Goal: Task Accomplishment & Management: Complete application form

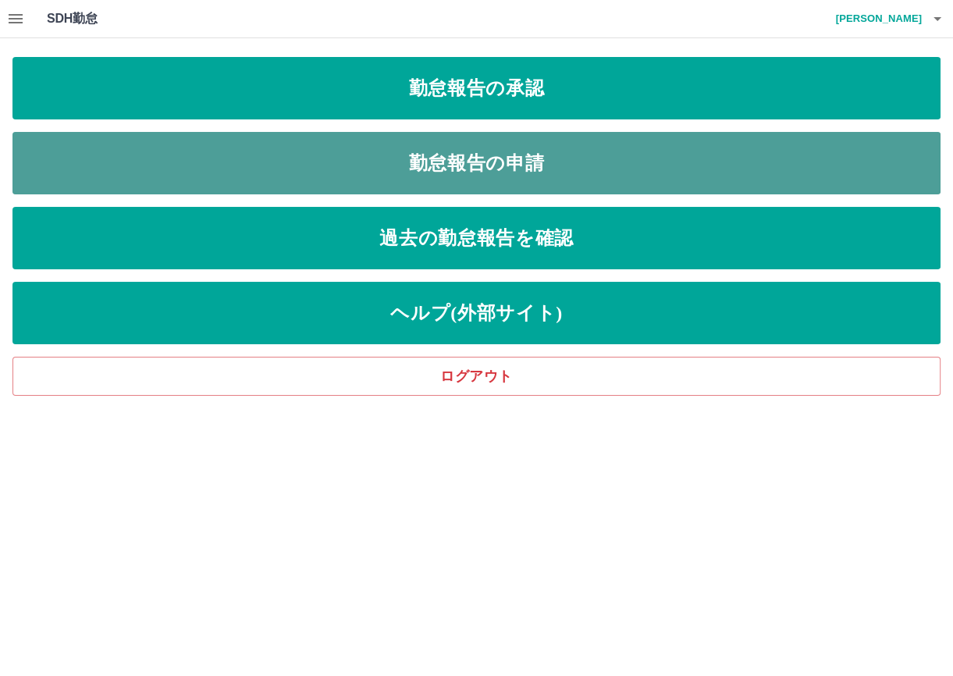
click at [424, 155] on link "勤怠報告の申請" at bounding box center [476, 163] width 928 height 62
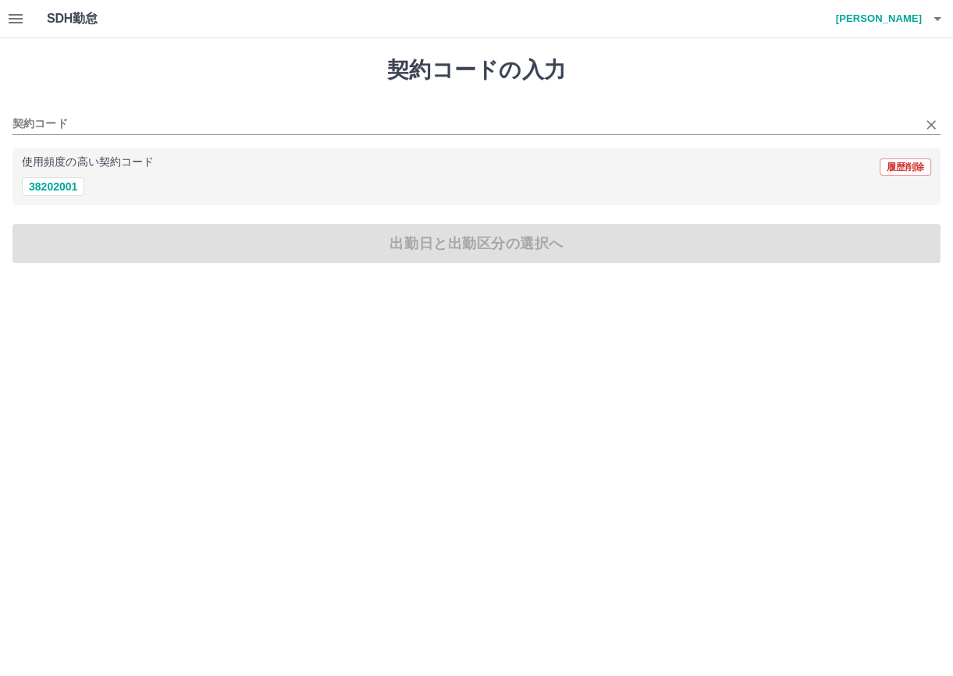
click at [30, 113] on div "契約コード" at bounding box center [476, 118] width 928 height 33
click at [47, 187] on button "38202001" at bounding box center [53, 186] width 62 height 19
type input "********"
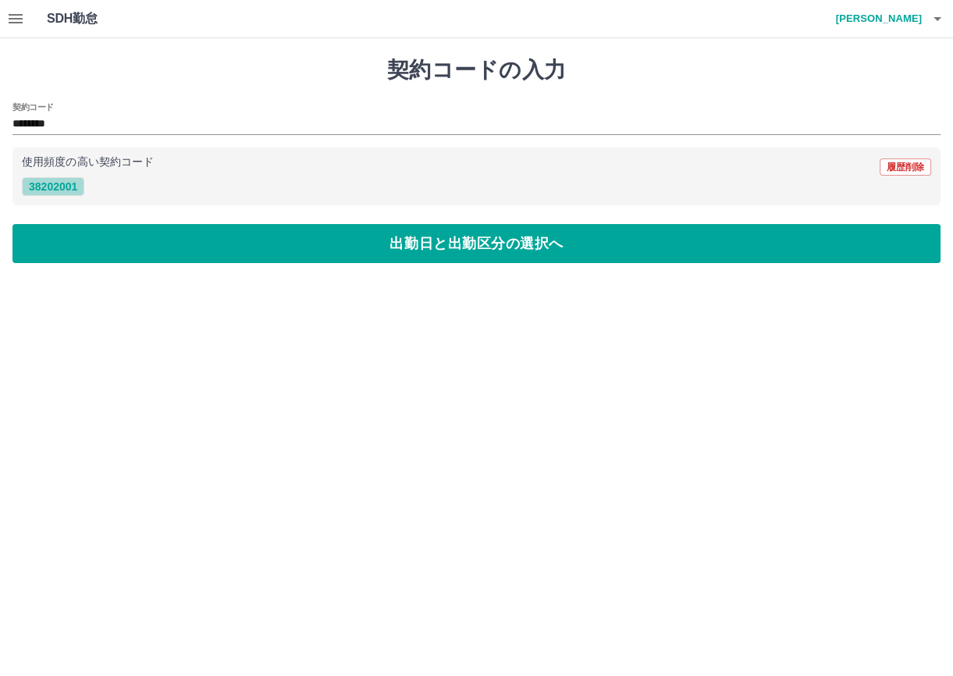
click at [48, 184] on button "38202001" at bounding box center [53, 186] width 62 height 19
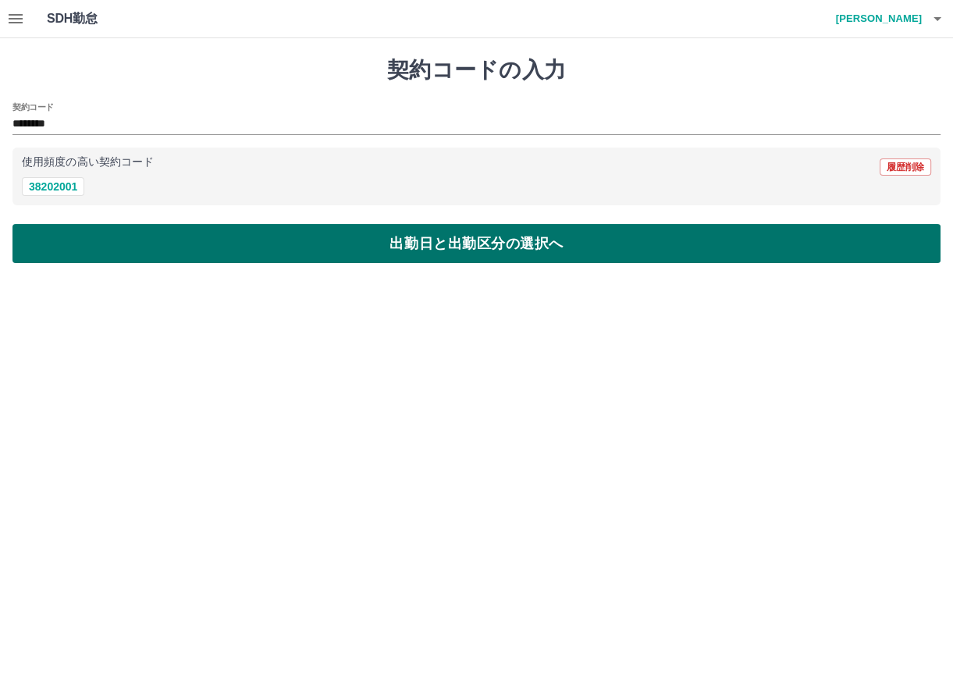
click at [54, 236] on button "出勤日と出勤区分の選択へ" at bounding box center [476, 243] width 928 height 39
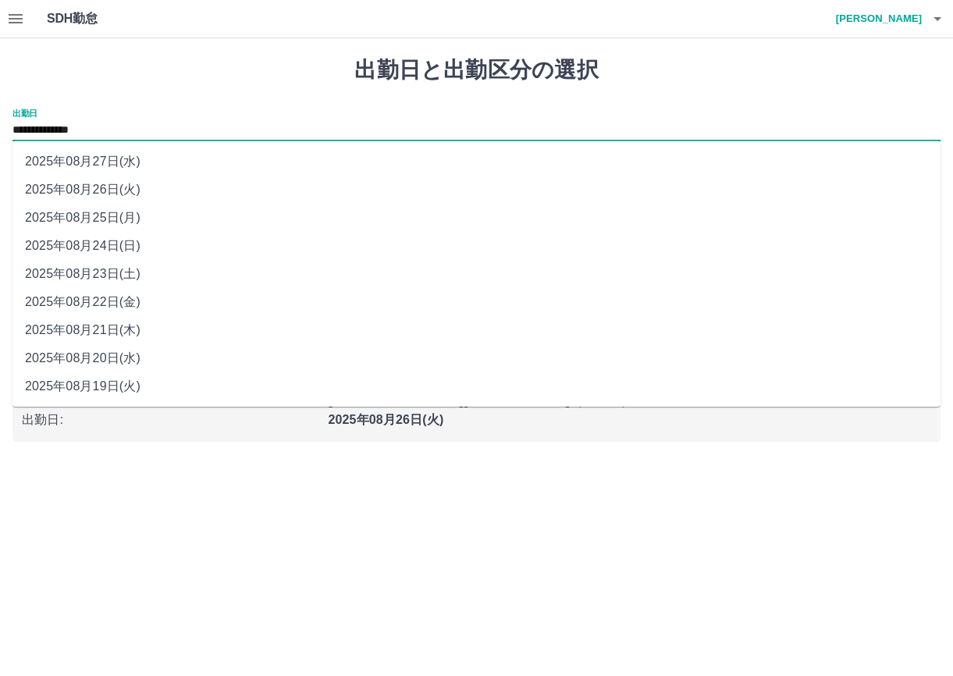
click at [122, 129] on input "**********" at bounding box center [476, 131] width 928 height 20
click at [132, 223] on li "2025年08月25日(月)" at bounding box center [476, 218] width 928 height 28
type input "**********"
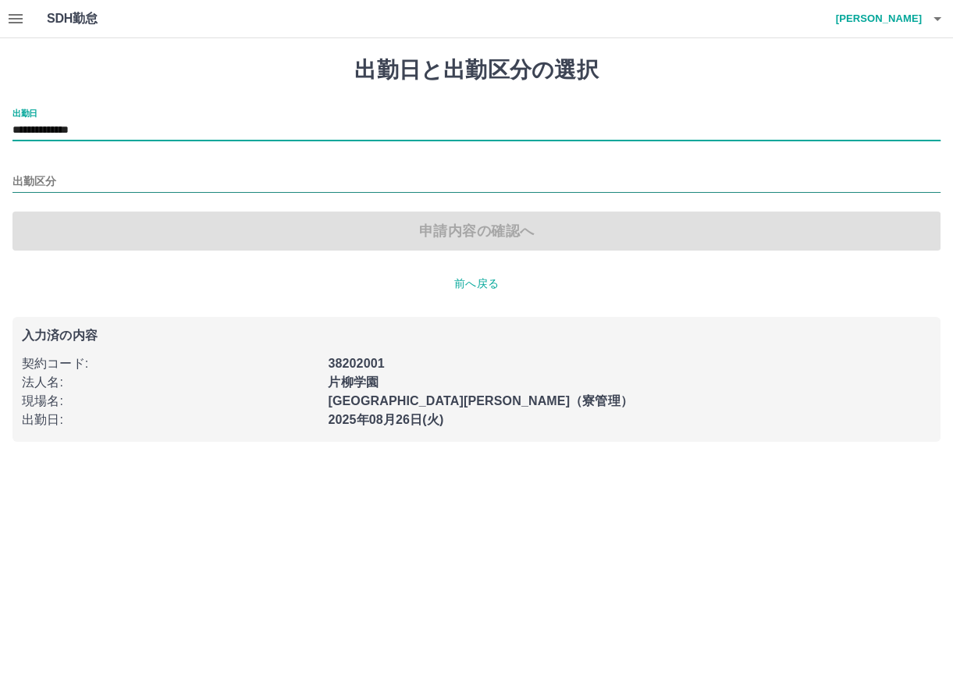
click at [59, 175] on input "出勤区分" at bounding box center [476, 182] width 928 height 20
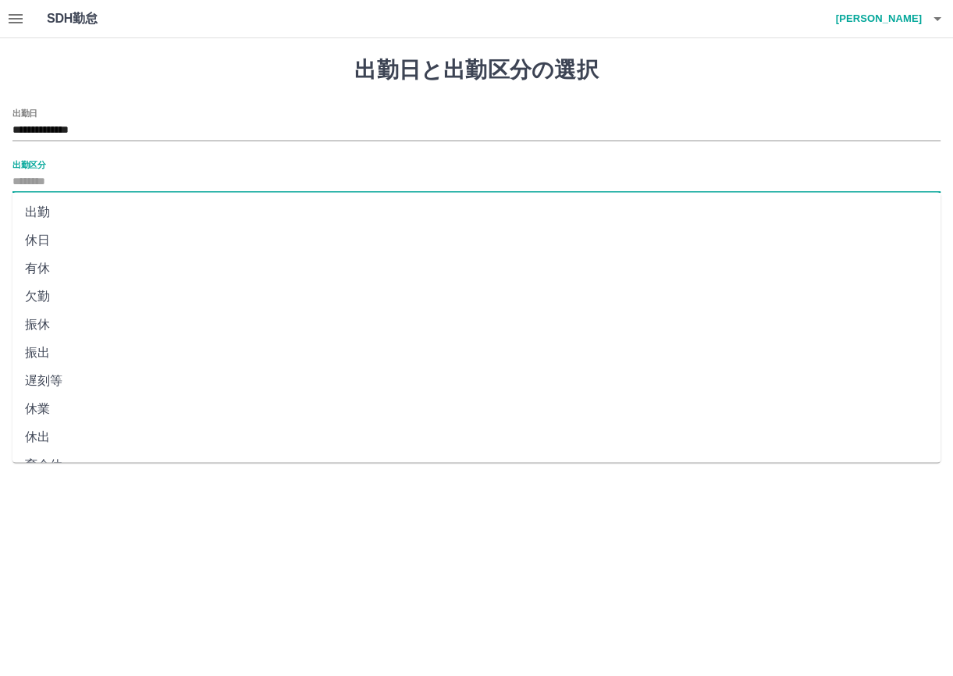
click at [47, 215] on li "出勤" at bounding box center [476, 212] width 928 height 28
type input "**"
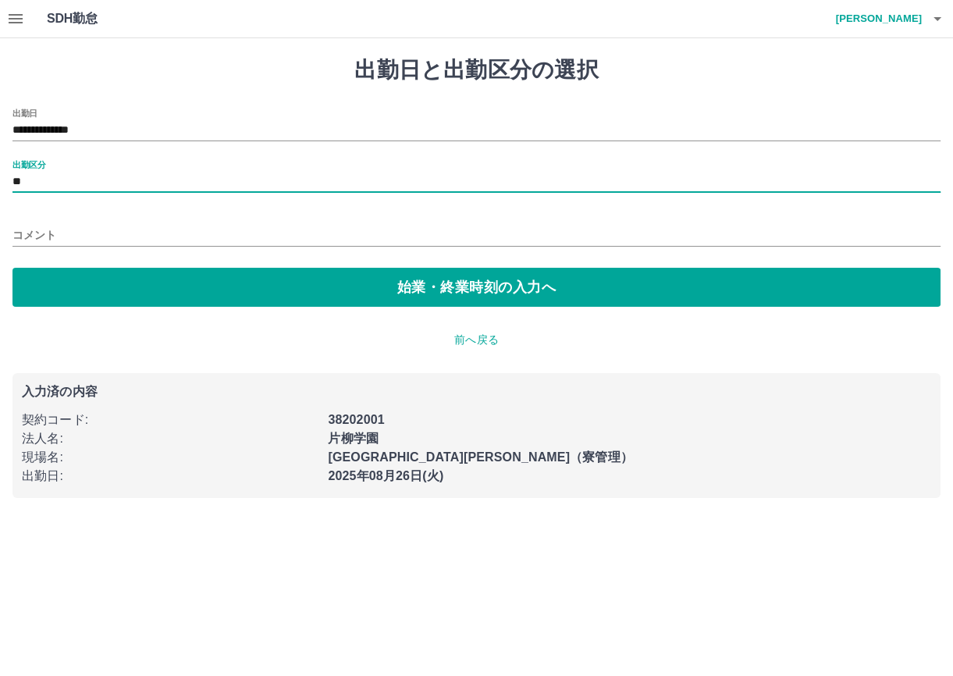
click at [49, 227] on input "コメント" at bounding box center [476, 235] width 928 height 23
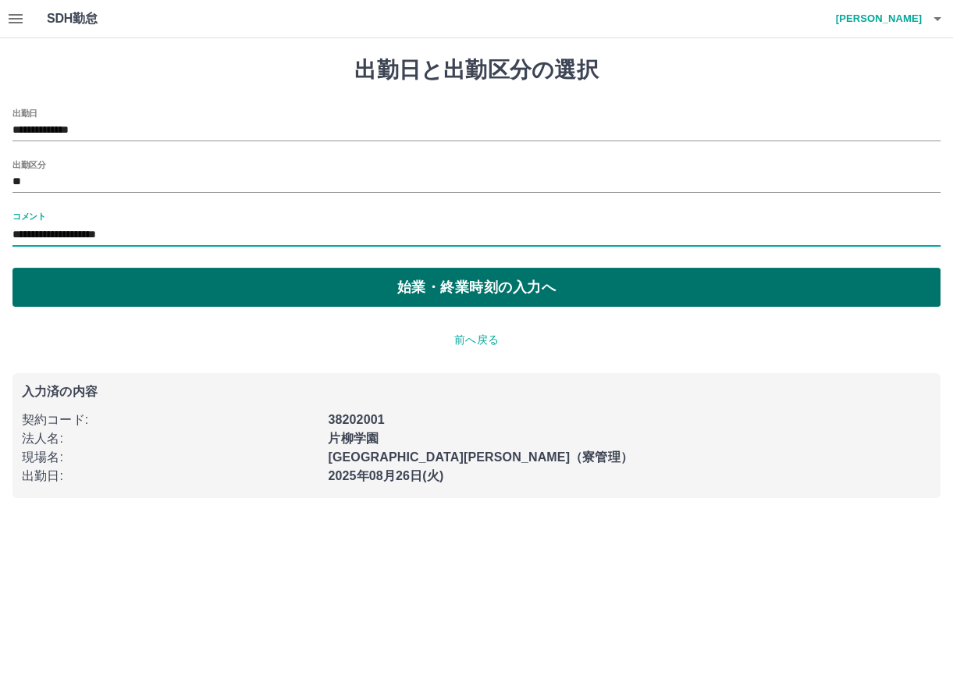
type input "**********"
click at [238, 280] on button "始業・終業時刻の入力へ" at bounding box center [476, 287] width 928 height 39
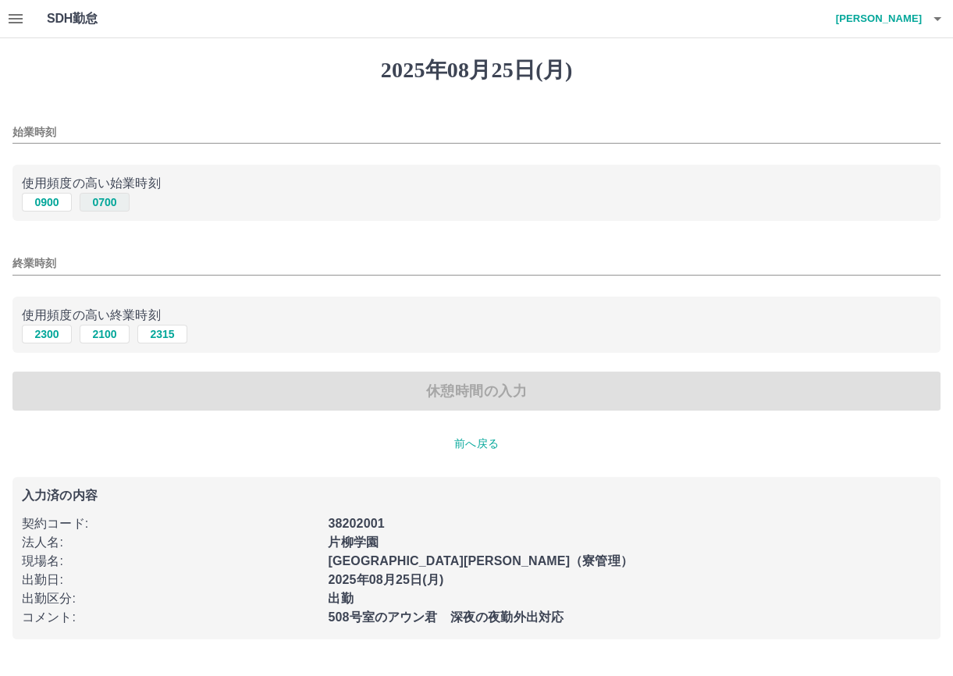
click at [91, 202] on button "0700" at bounding box center [105, 202] width 50 height 19
type input "****"
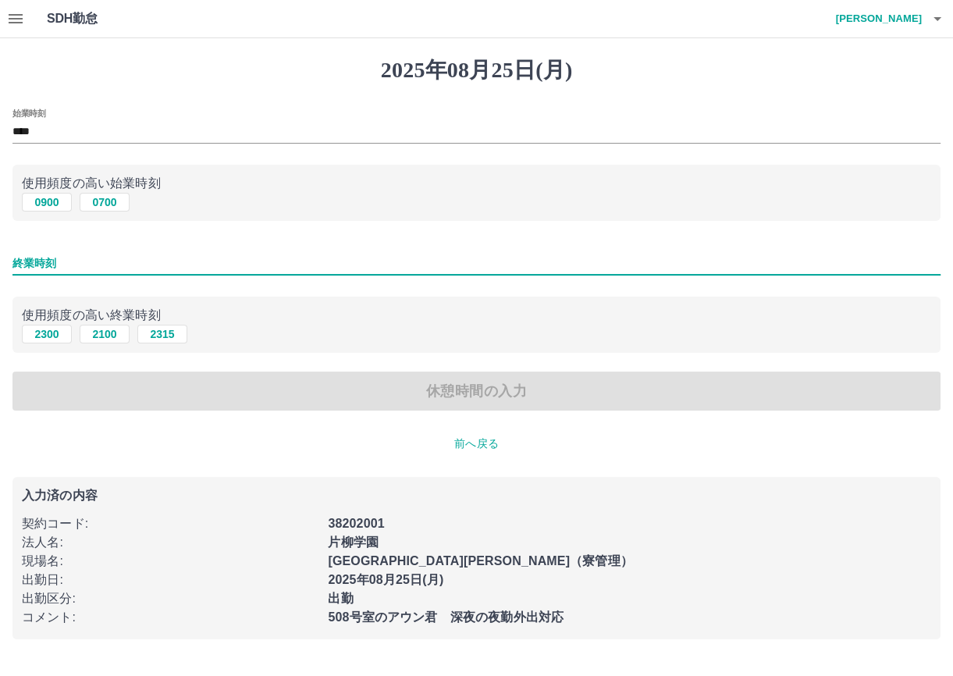
click at [46, 261] on input "終業時刻" at bounding box center [476, 263] width 928 height 23
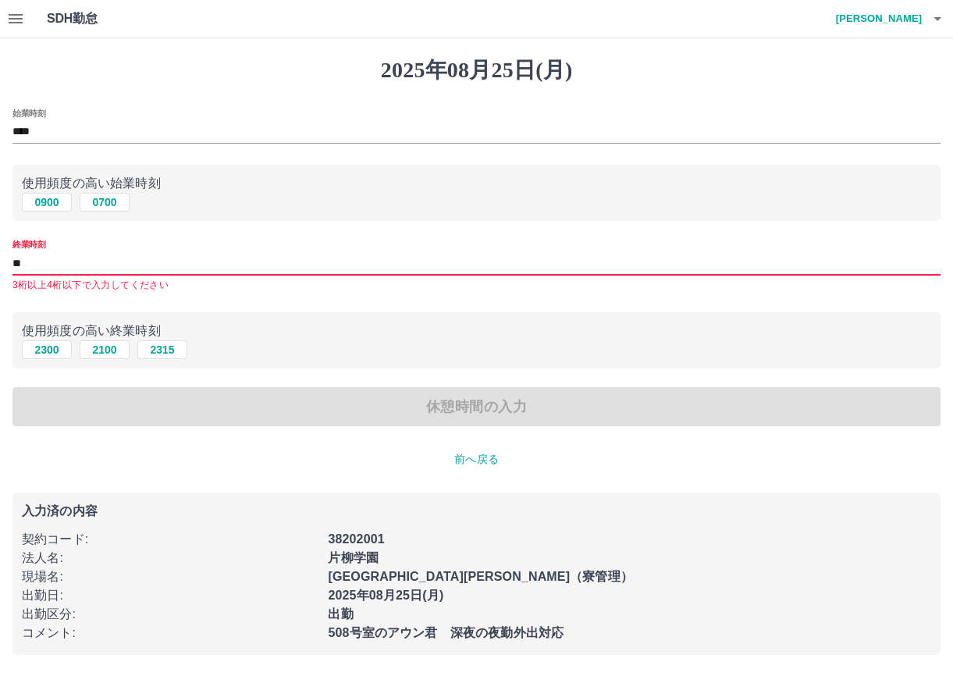
type input "*"
click at [16, 262] on input "終業時刻" at bounding box center [476, 263] width 928 height 23
type input "****"
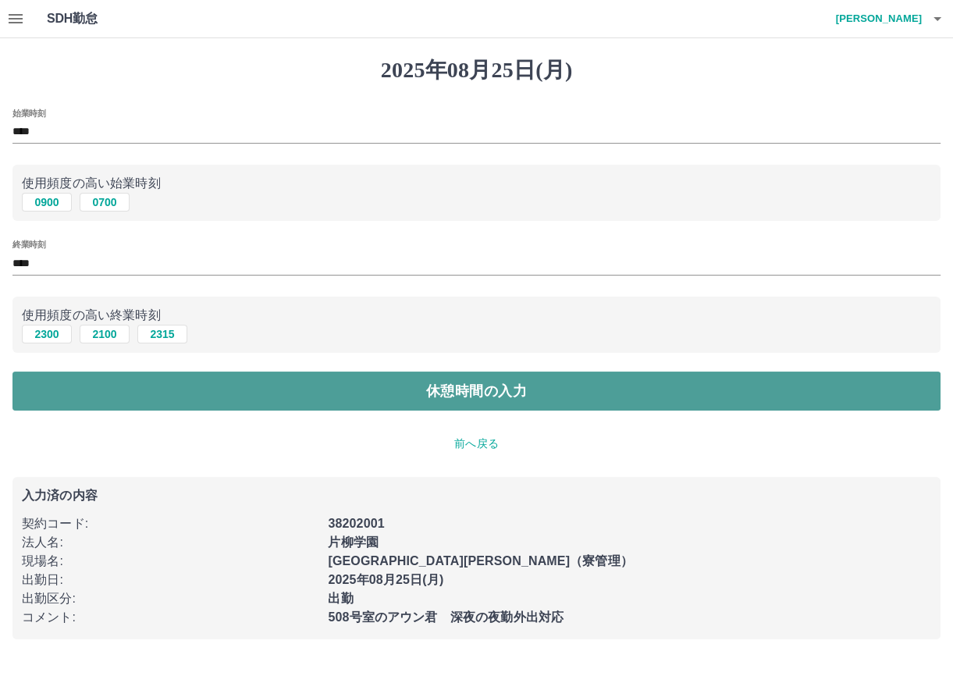
click at [388, 392] on button "休憩時間の入力" at bounding box center [476, 390] width 928 height 39
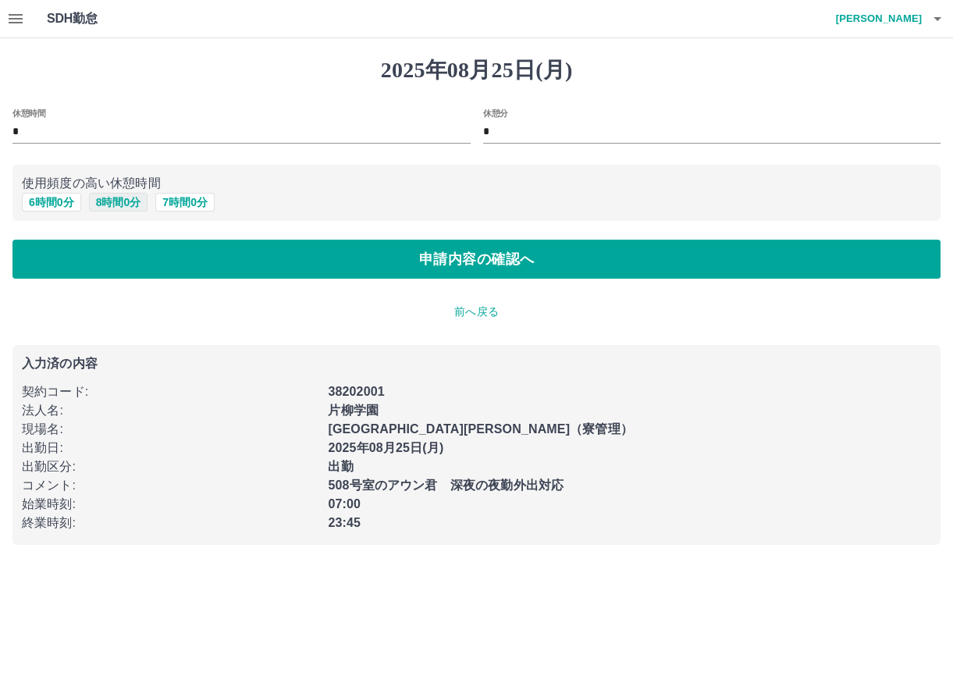
click at [126, 204] on button "8 時間 0 分" at bounding box center [118, 202] width 59 height 19
type input "*"
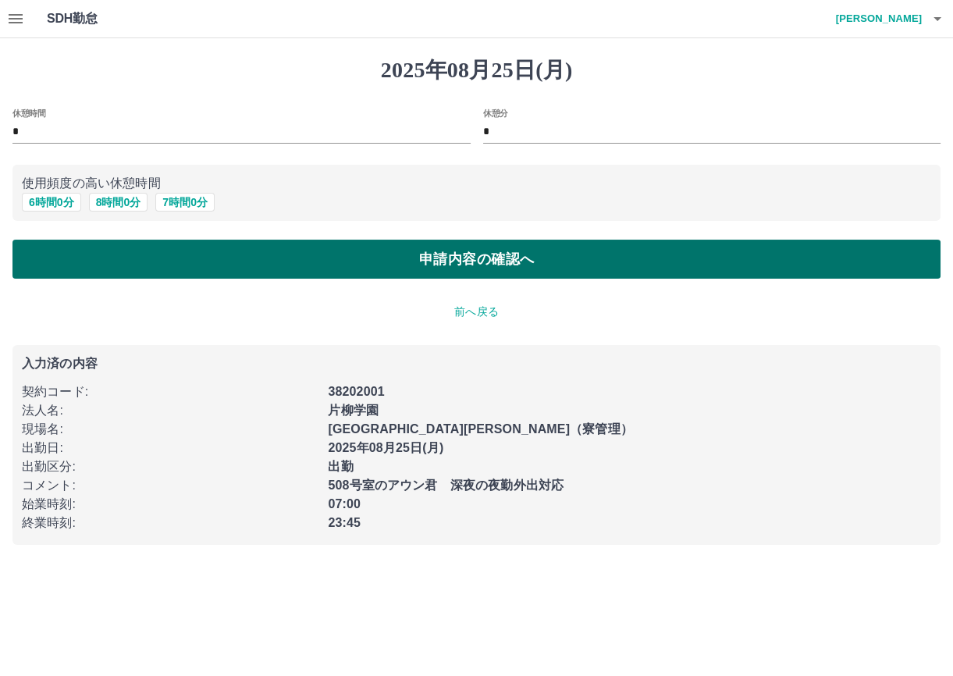
click at [147, 259] on button "申請内容の確認へ" at bounding box center [476, 259] width 928 height 39
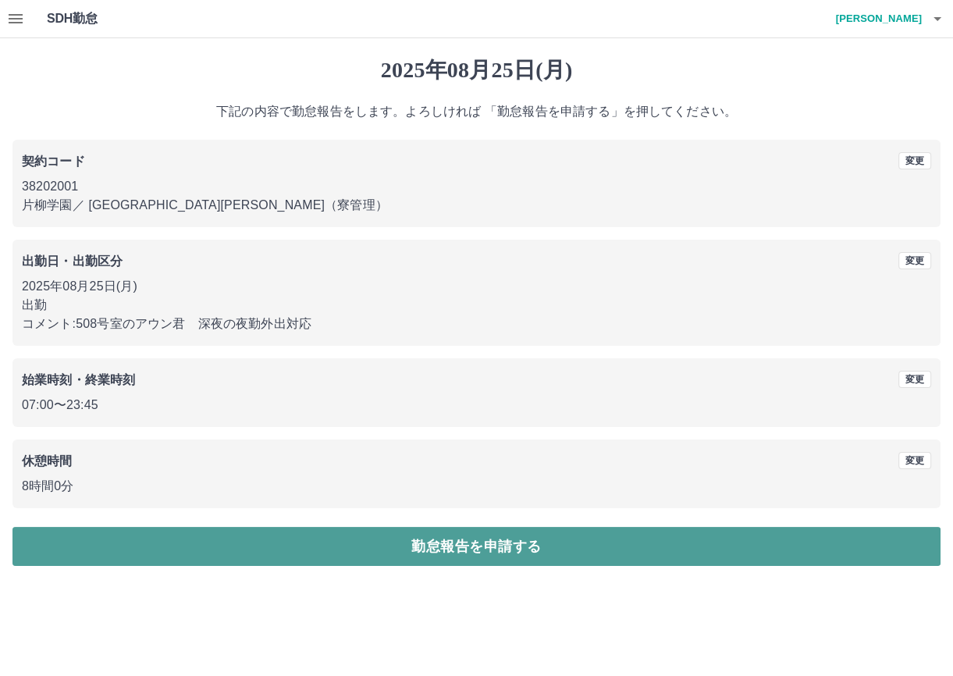
click at [183, 549] on button "勤怠報告を申請する" at bounding box center [476, 546] width 928 height 39
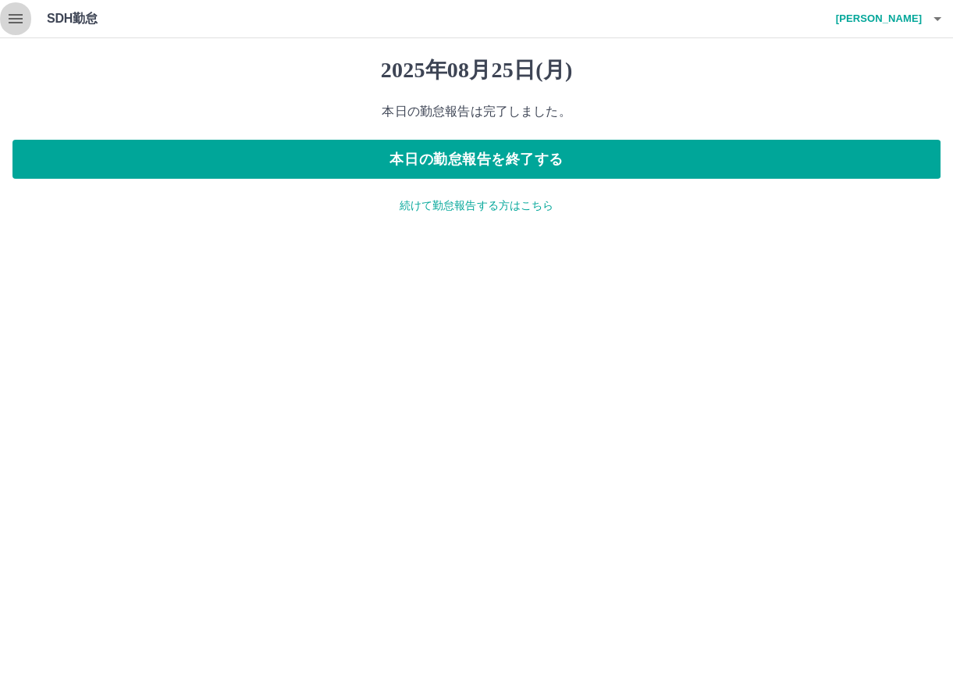
click at [12, 15] on icon "button" at bounding box center [16, 18] width 14 height 9
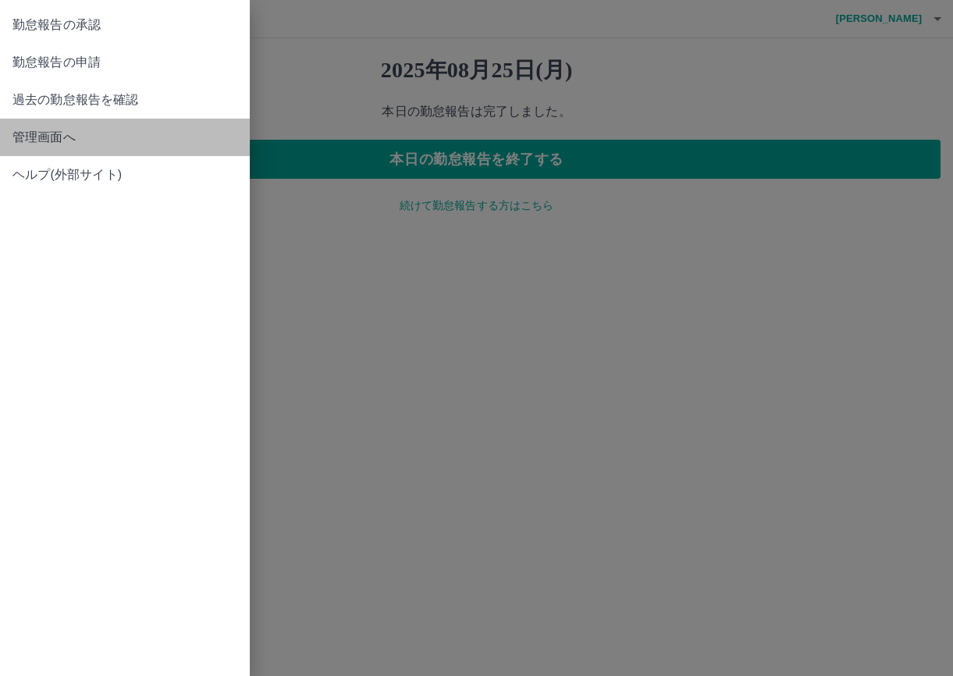
click at [51, 140] on span "管理画面へ" at bounding box center [124, 137] width 225 height 19
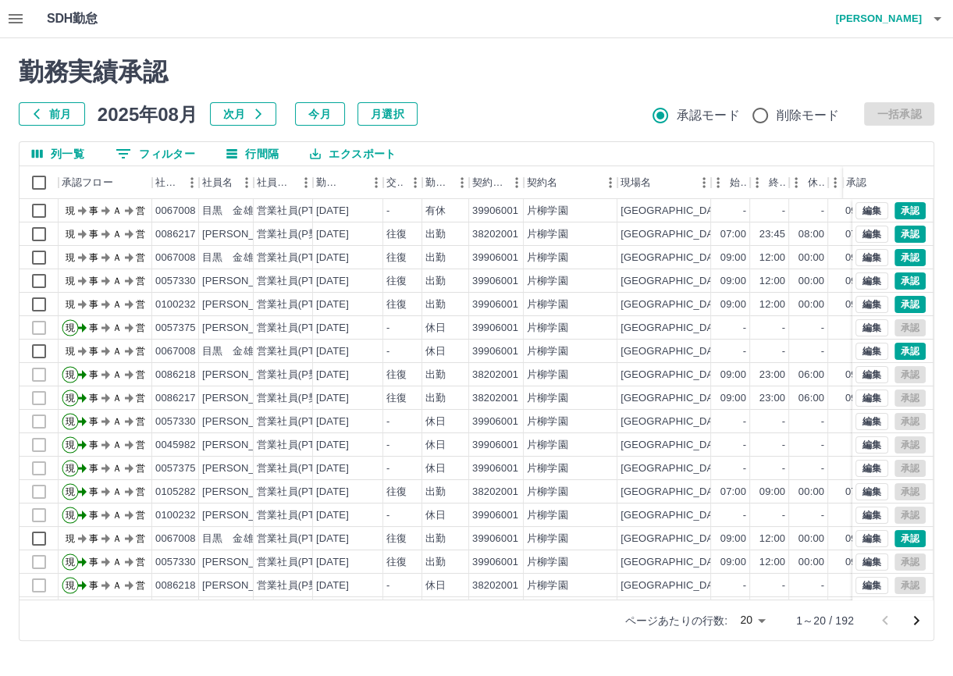
click at [12, 12] on icon "button" at bounding box center [15, 18] width 19 height 19
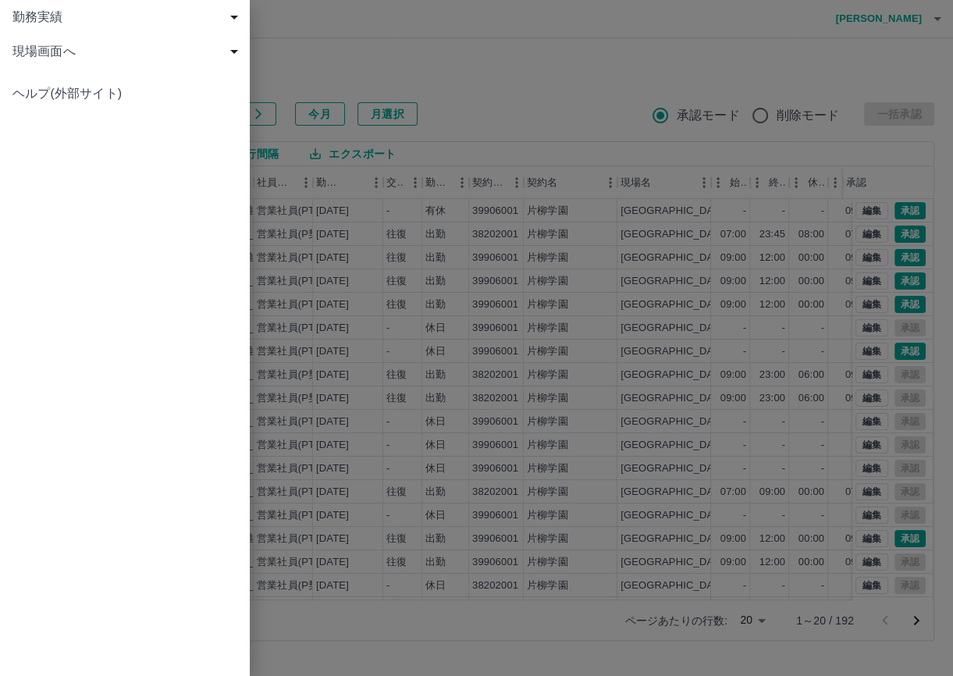
click at [43, 56] on span "現場画面へ" at bounding box center [127, 51] width 231 height 19
click at [61, 91] on span "現場画面へ" at bounding box center [132, 85] width 209 height 19
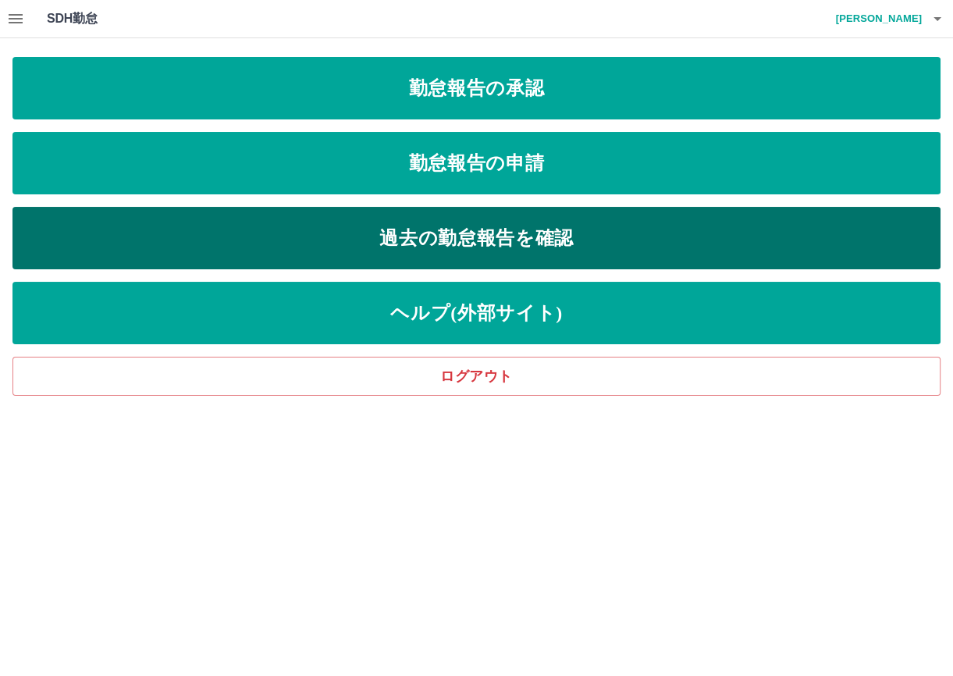
click at [465, 240] on link "過去の勤怠報告を確認" at bounding box center [476, 238] width 928 height 62
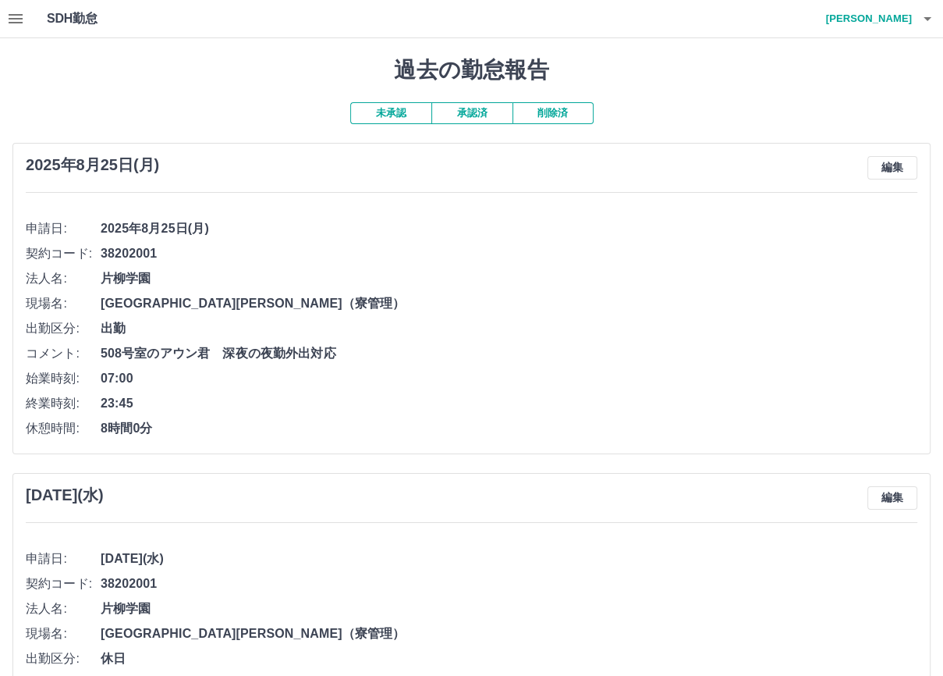
click at [400, 110] on button "未承認" at bounding box center [390, 113] width 81 height 22
click at [883, 165] on button "編集" at bounding box center [893, 167] width 50 height 23
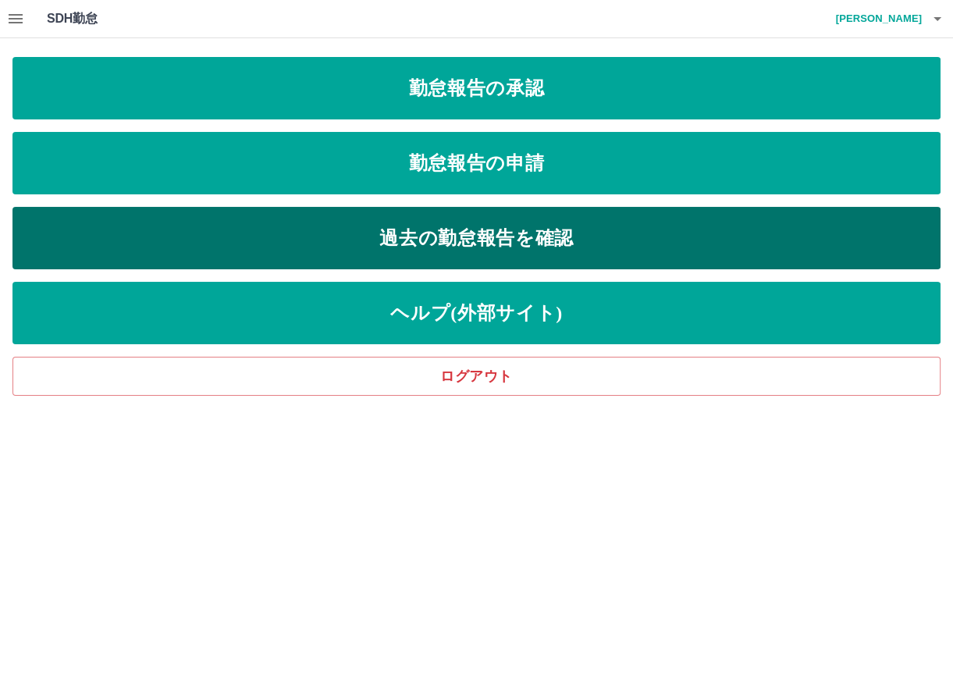
click at [568, 234] on link "過去の勤怠報告を確認" at bounding box center [476, 238] width 928 height 62
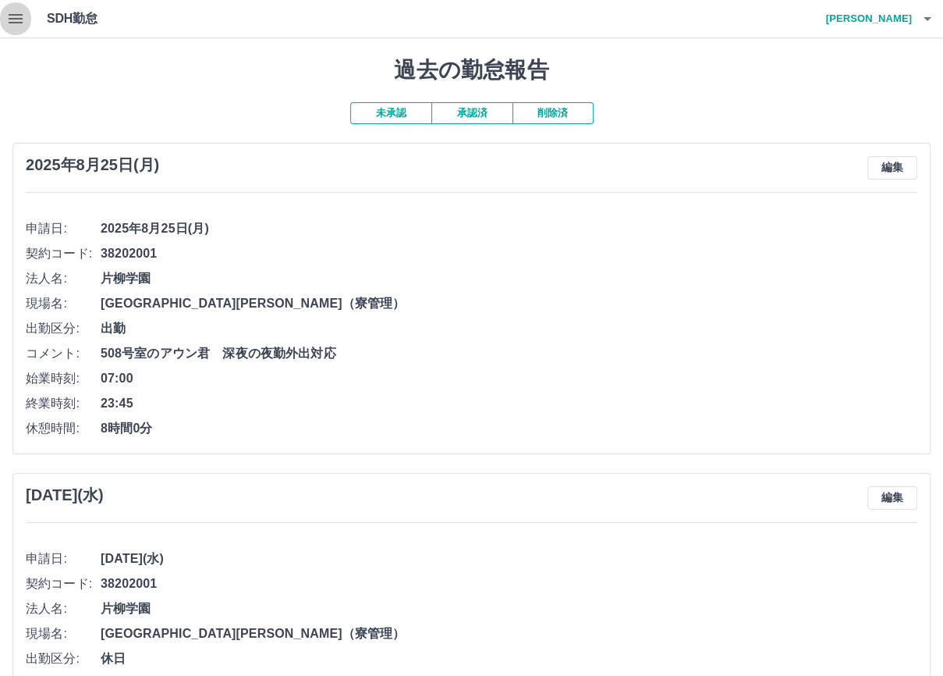
click at [19, 18] on icon "button" at bounding box center [16, 18] width 14 height 9
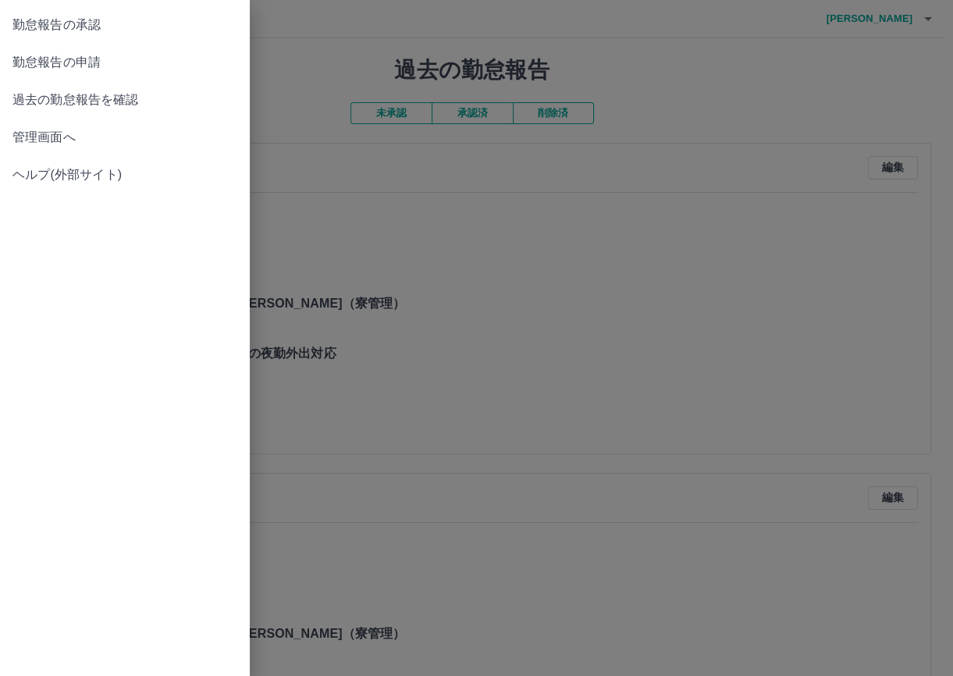
click at [44, 132] on span "管理画面へ" at bounding box center [124, 137] width 225 height 19
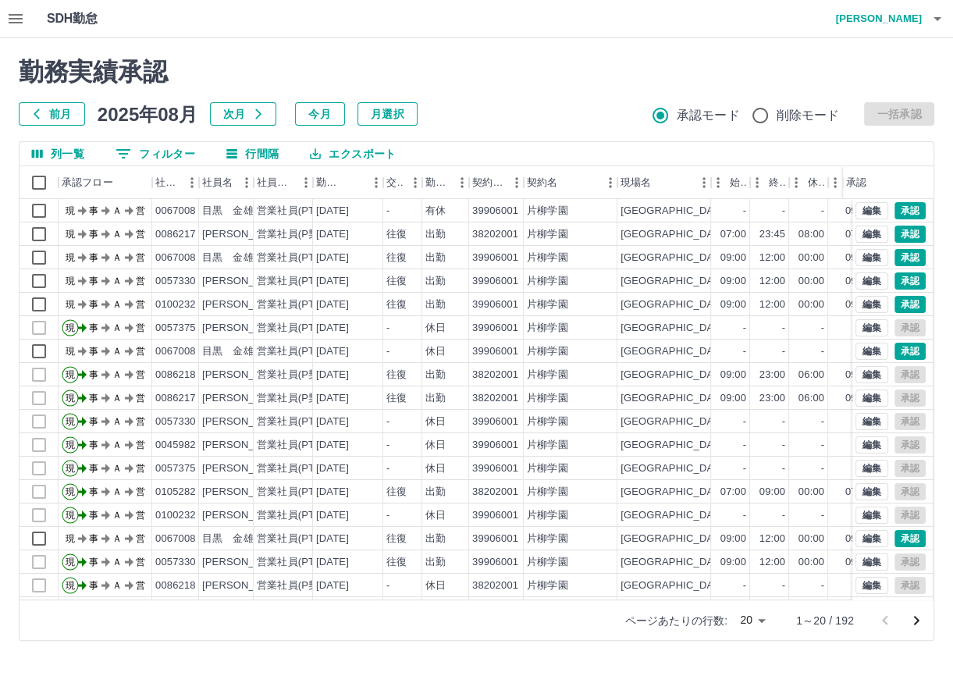
click at [931, 14] on icon "button" at bounding box center [937, 18] width 19 height 19
click at [840, 109] on li "ログアウト" at bounding box center [871, 114] width 138 height 28
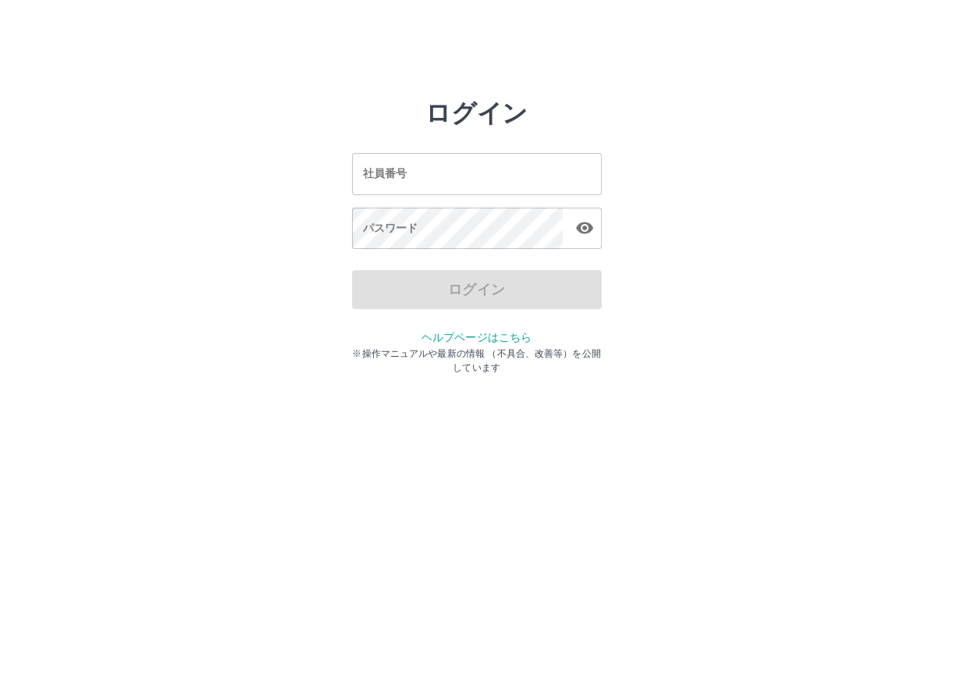
drag, startPoint x: 458, startPoint y: 166, endPoint x: 424, endPoint y: 190, distance: 40.9
click at [458, 166] on input "社員番号" at bounding box center [477, 173] width 250 height 41
type input "*******"
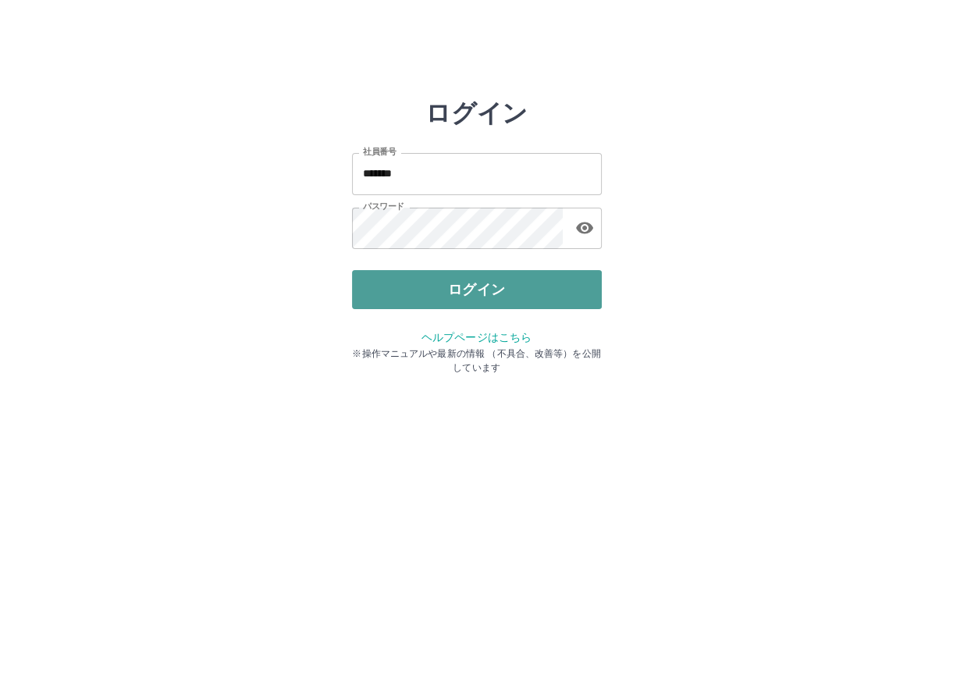
click at [499, 298] on button "ログイン" at bounding box center [477, 289] width 250 height 39
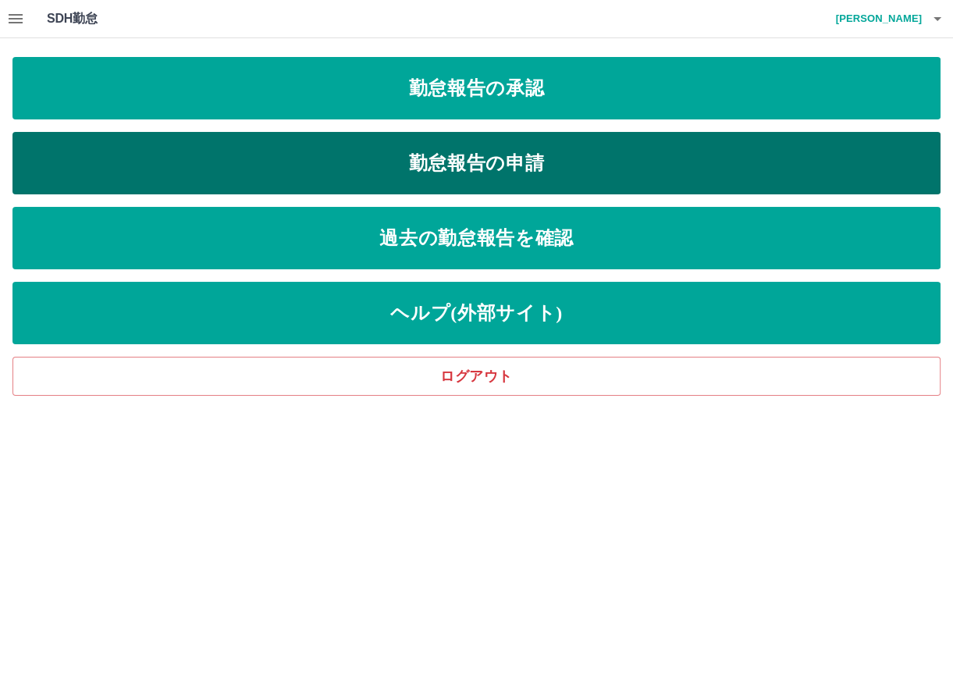
click at [496, 165] on link "勤怠報告の申請" at bounding box center [476, 163] width 928 height 62
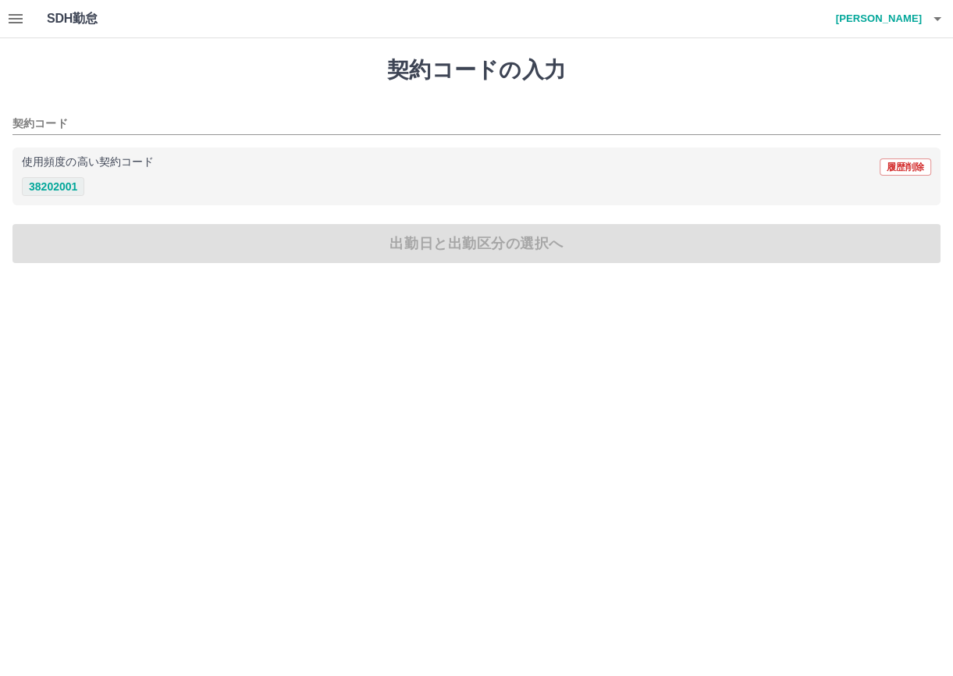
click at [59, 189] on button "38202001" at bounding box center [53, 186] width 62 height 19
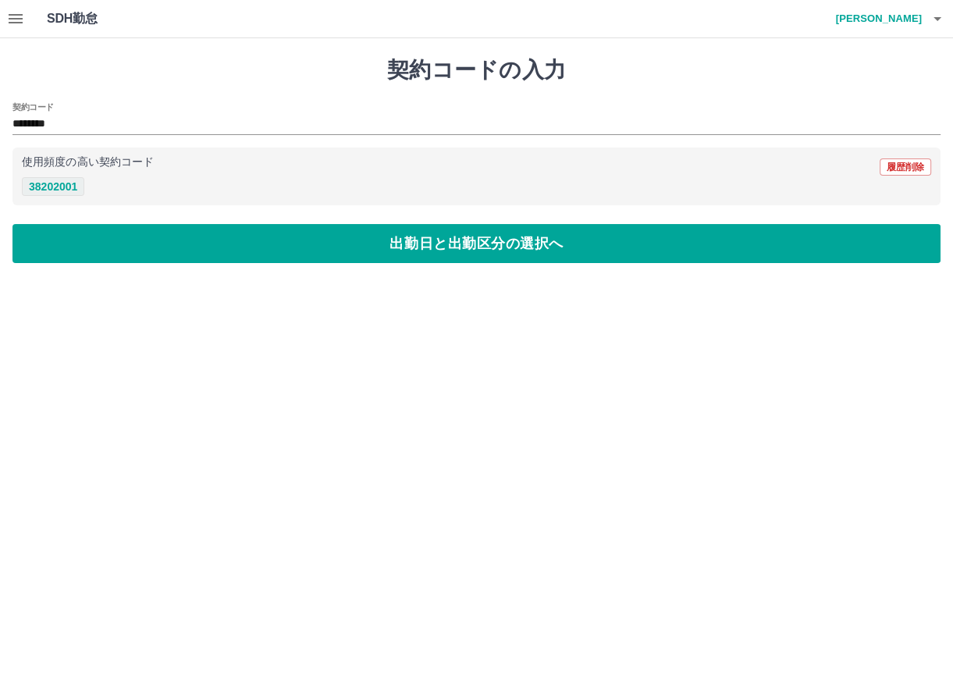
type input "********"
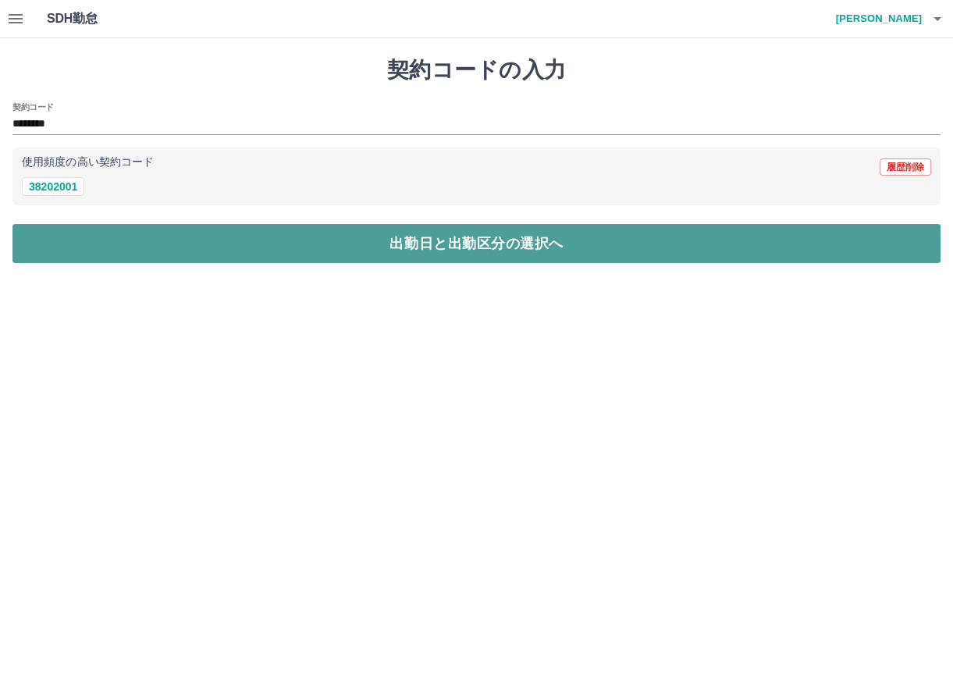
click at [62, 239] on button "出勤日と出勤区分の選択へ" at bounding box center [476, 243] width 928 height 39
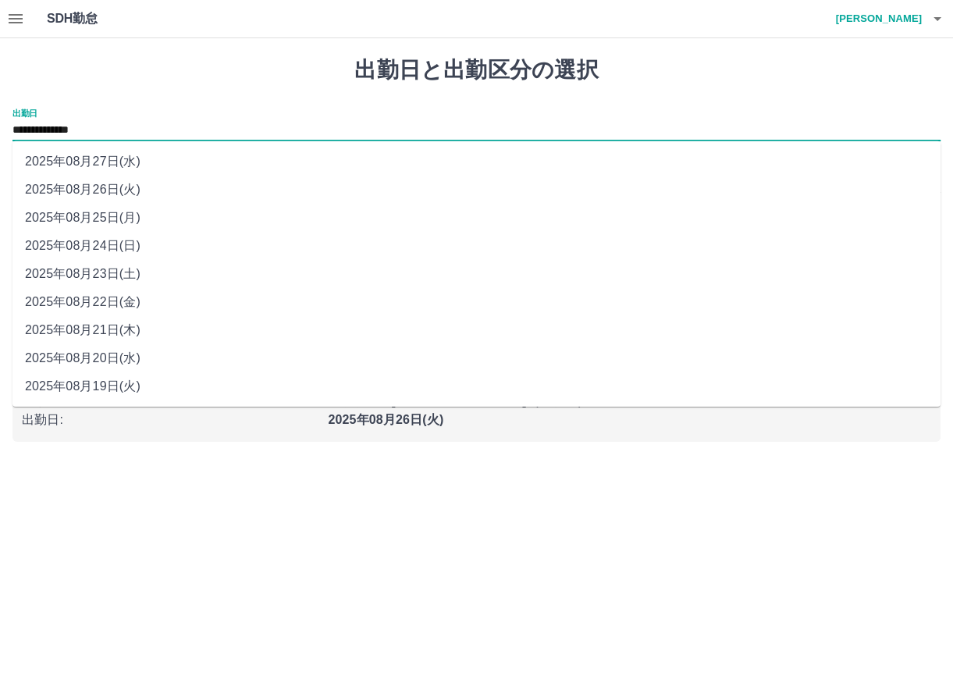
click at [126, 129] on input "**********" at bounding box center [476, 131] width 928 height 20
drag, startPoint x: 126, startPoint y: 129, endPoint x: 129, endPoint y: 219, distance: 90.5
click at [129, 219] on li "2025年08月25日(月)" at bounding box center [476, 218] width 928 height 28
type input "**********"
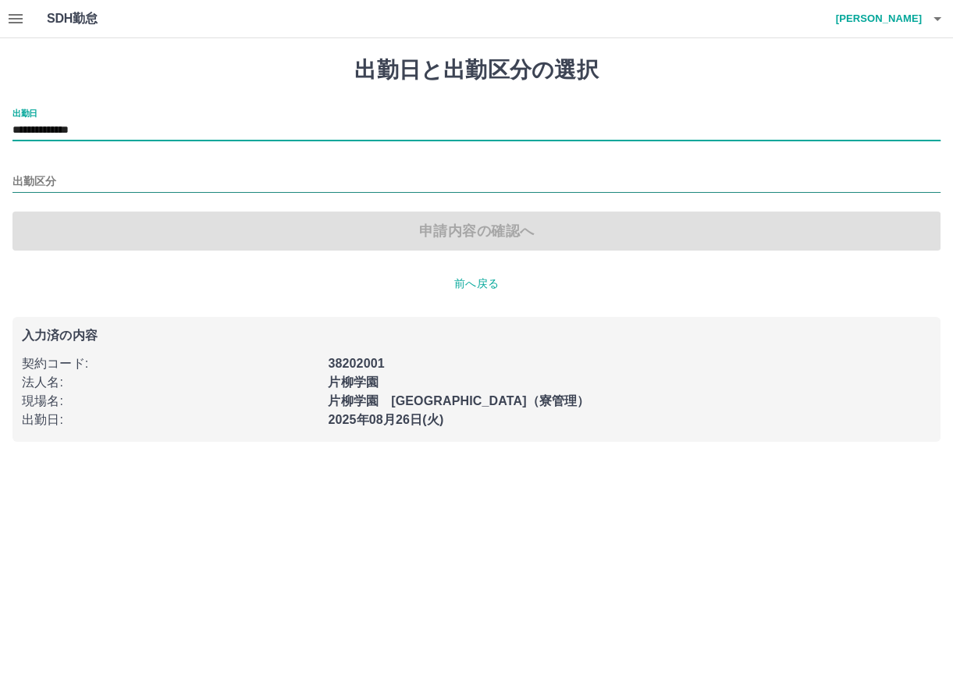
click at [69, 177] on input "出勤区分" at bounding box center [476, 182] width 928 height 20
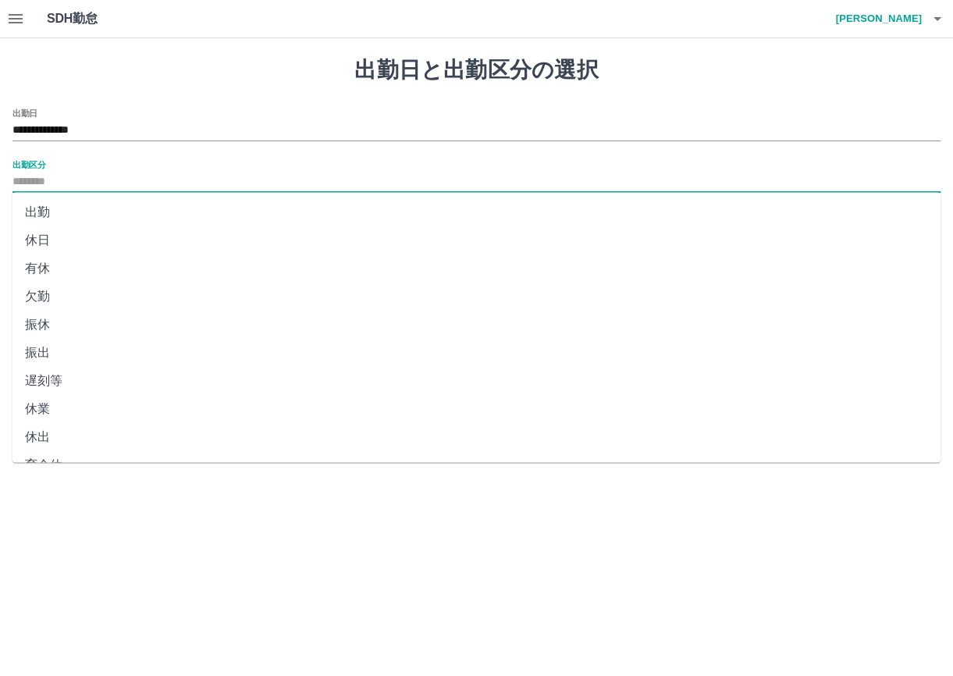
click at [52, 218] on li "出勤" at bounding box center [476, 212] width 928 height 28
type input "**"
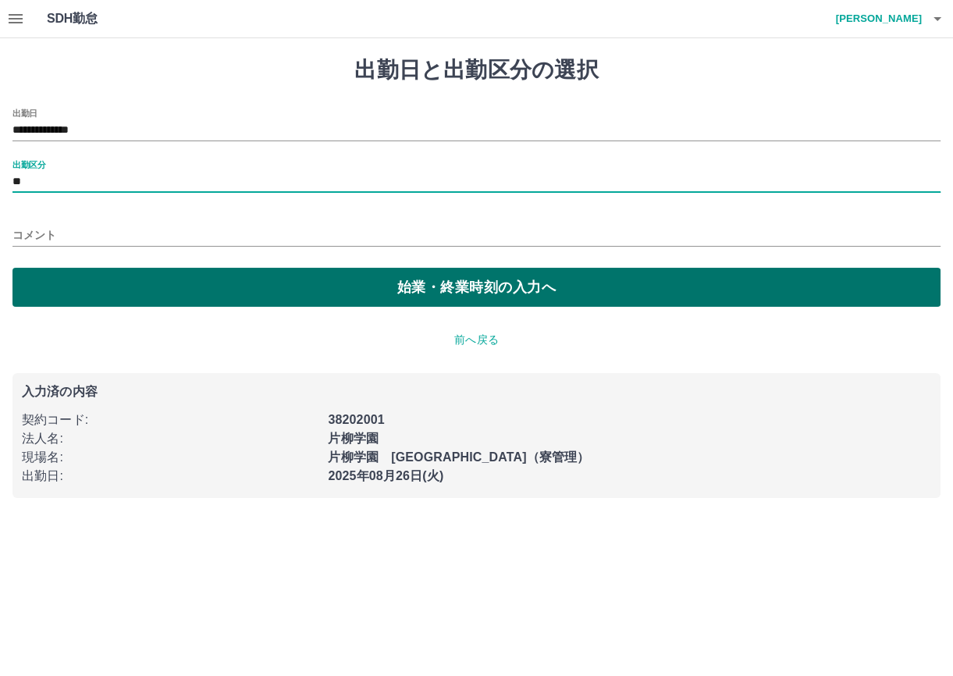
click at [61, 289] on button "始業・終業時刻の入力へ" at bounding box center [476, 287] width 928 height 39
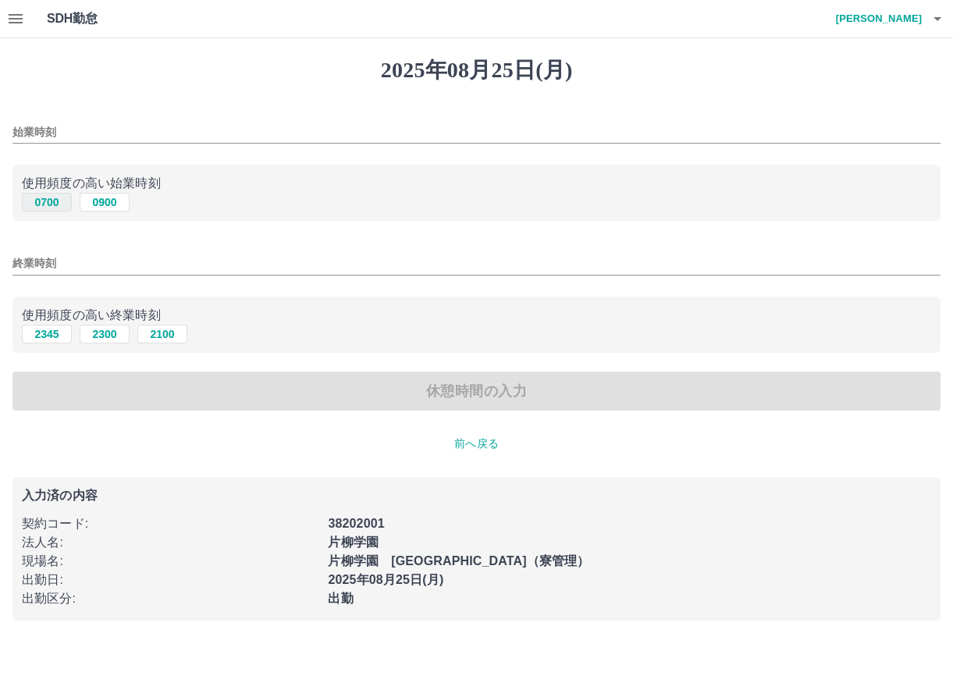
click at [51, 202] on button "0700" at bounding box center [47, 202] width 50 height 19
type input "****"
click at [110, 336] on button "2300" at bounding box center [105, 334] width 50 height 19
type input "****"
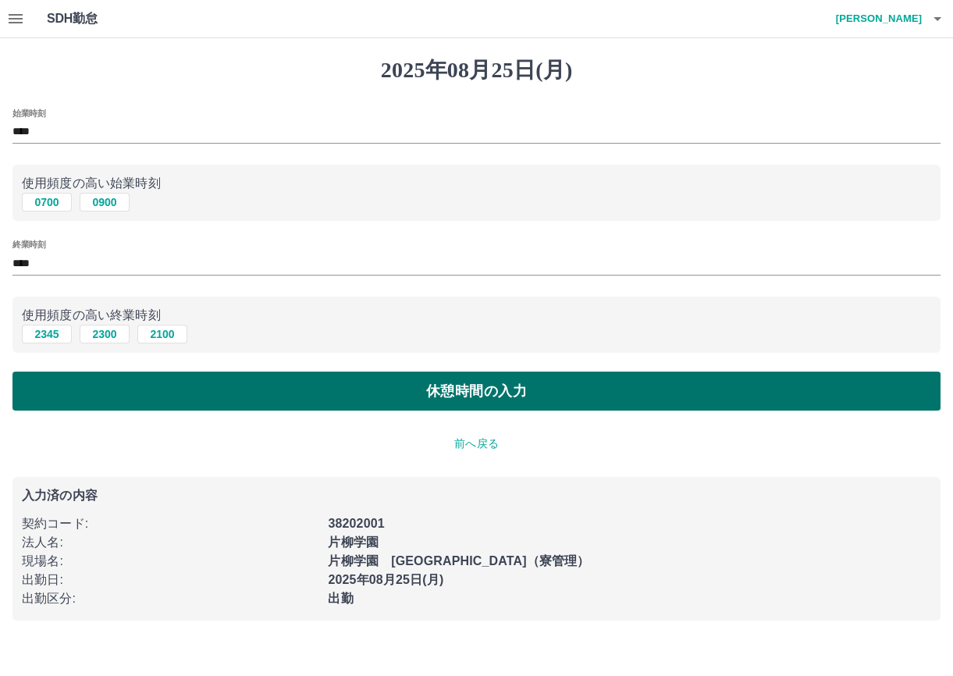
click at [103, 387] on button "休憩時間の入力" at bounding box center [476, 390] width 928 height 39
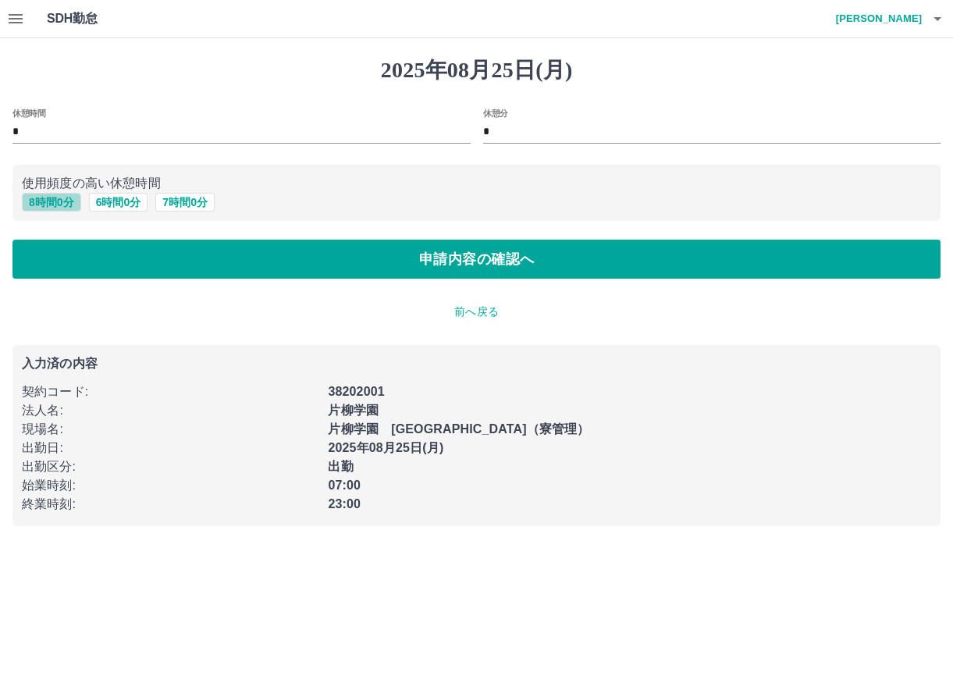
click at [69, 204] on button "8 時間 0 分" at bounding box center [51, 202] width 59 height 19
type input "*"
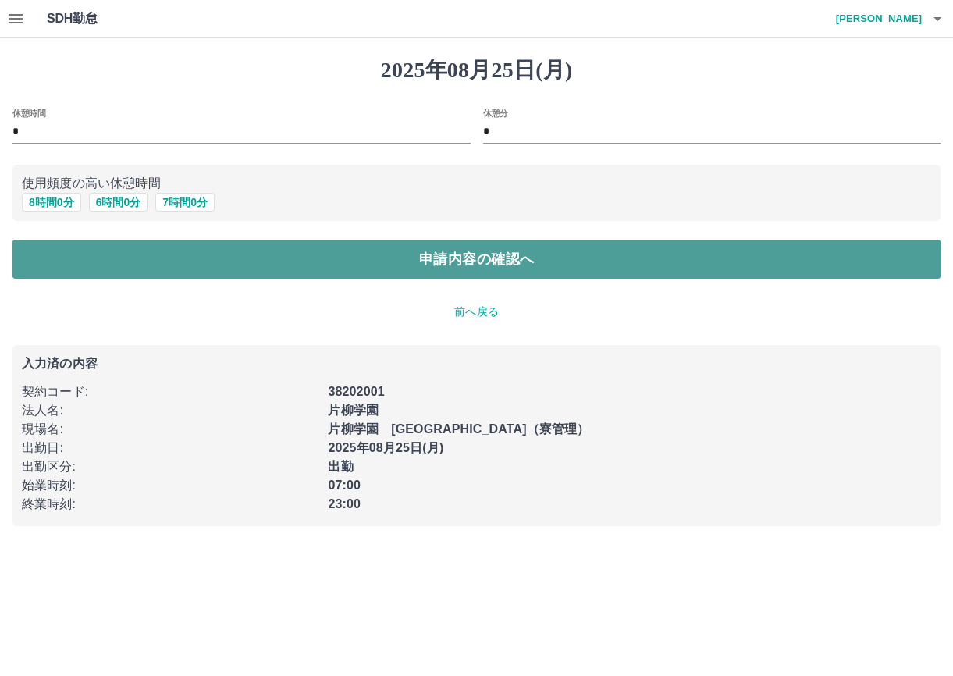
click at [65, 258] on button "申請内容の確認へ" at bounding box center [476, 259] width 928 height 39
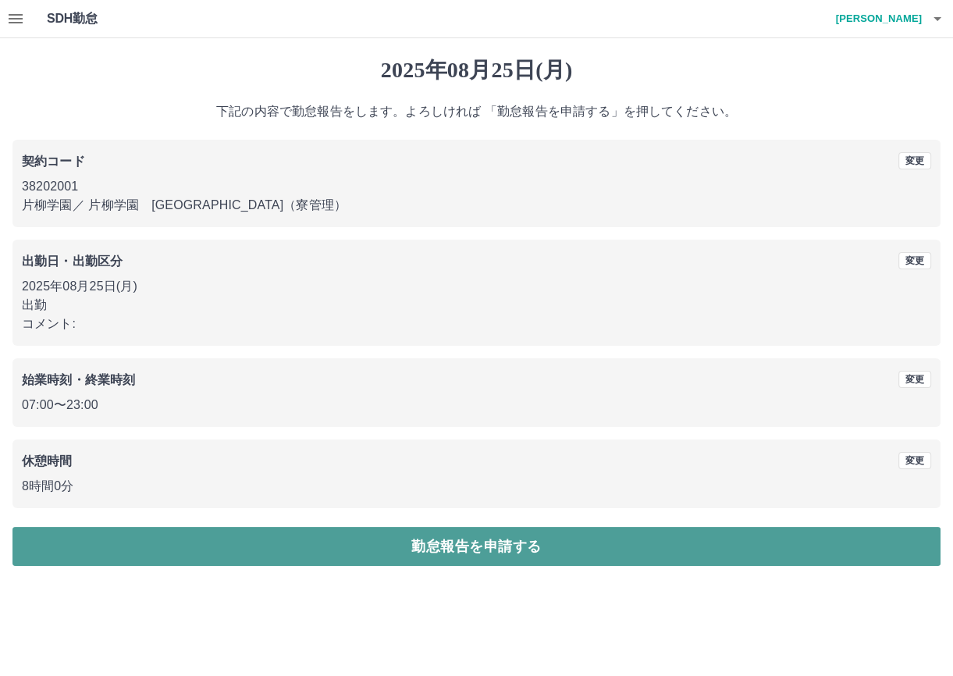
click at [136, 545] on button "勤怠報告を申請する" at bounding box center [476, 546] width 928 height 39
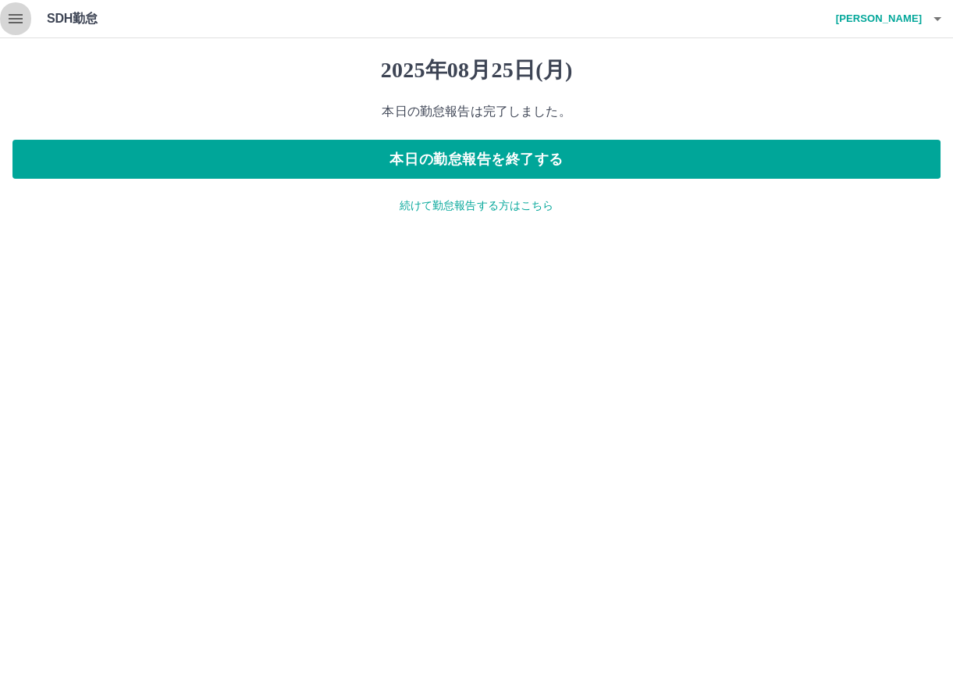
click at [16, 15] on icon "button" at bounding box center [16, 18] width 14 height 9
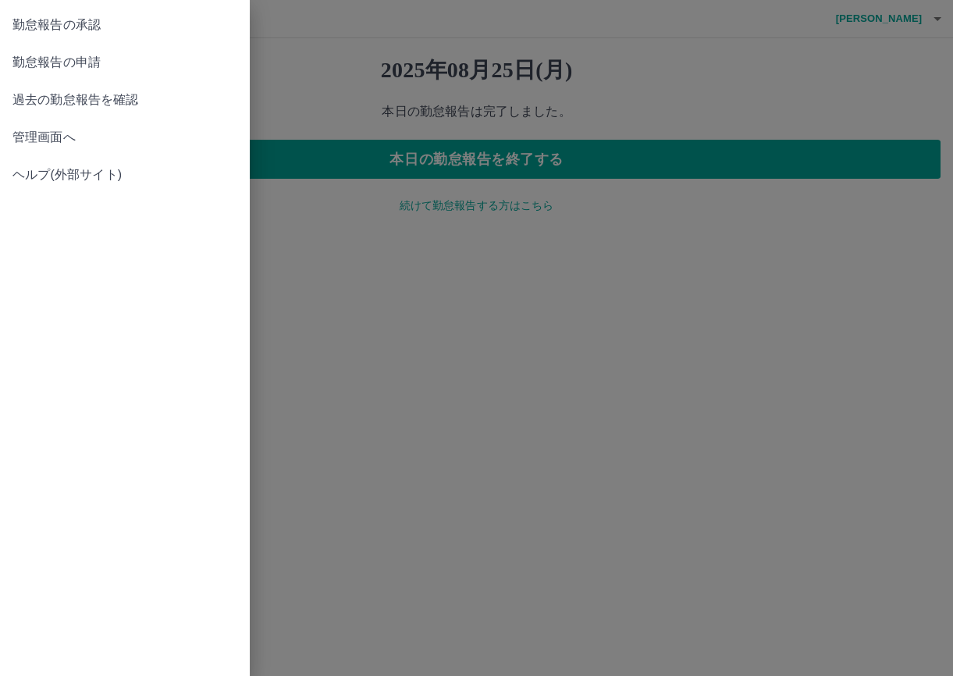
click at [37, 102] on span "過去の勤怠報告を確認" at bounding box center [124, 100] width 225 height 19
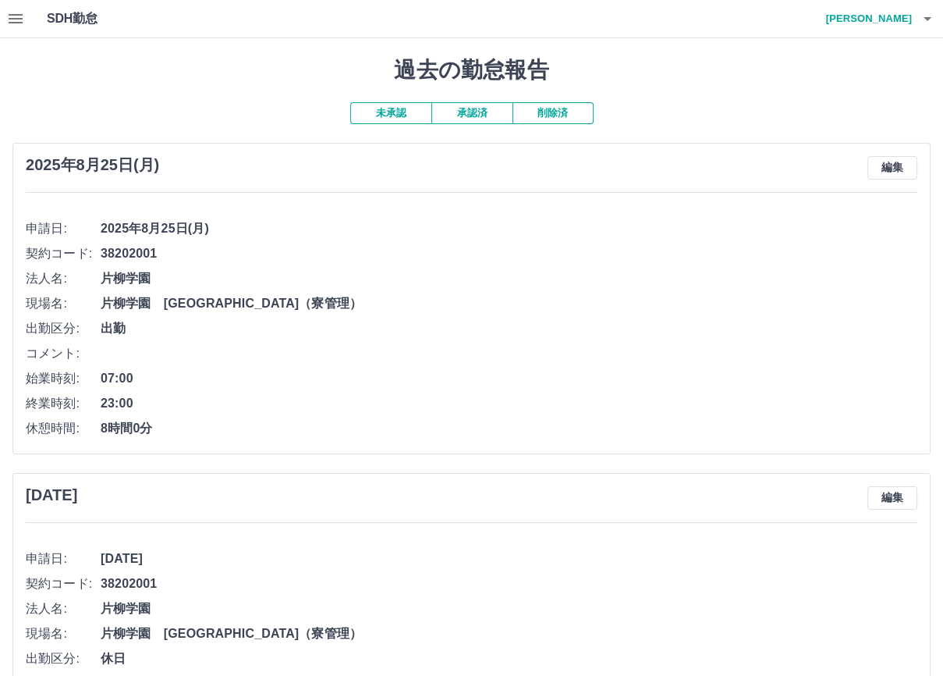
click at [16, 16] on icon "button" at bounding box center [15, 18] width 19 height 19
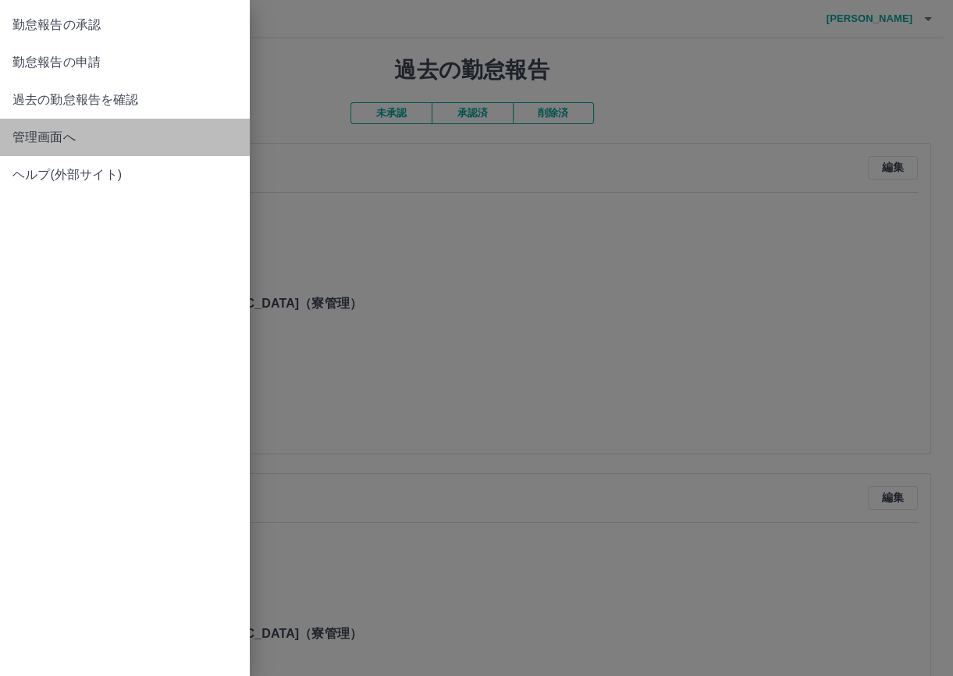
click at [59, 139] on span "管理画面へ" at bounding box center [124, 137] width 225 height 19
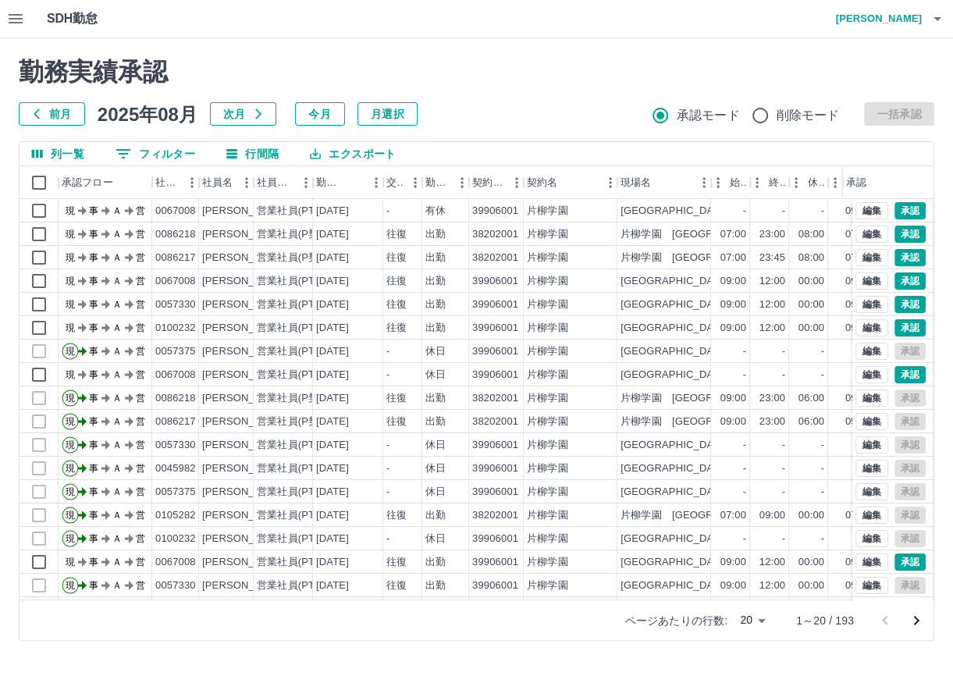
click at [777, 618] on div "勤務実績承認 前月 [DATE] 次月 今月 月選択 承認モード 削除モード 一括承認 列一覧 0 フィルター 行間隔 エクスポート 承認フロー 社員番号 社…" at bounding box center [476, 348] width 953 height 621
click at [754, 618] on body "SDH勤怠 [PERSON_NAME] 勤務実績承認 前月 [DATE] 次月 今月 月選択 承認モード 削除モード 一括承認 列一覧 0 フィルター 行間隔…" at bounding box center [476, 329] width 953 height 659
click at [753, 621] on li "500" at bounding box center [750, 615] width 53 height 28
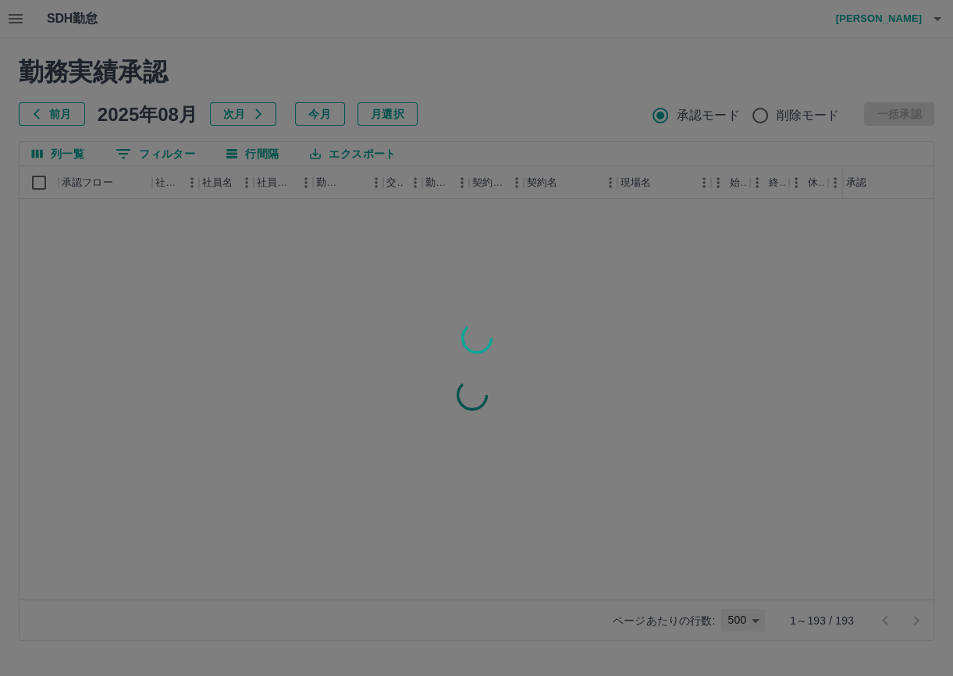
type input "***"
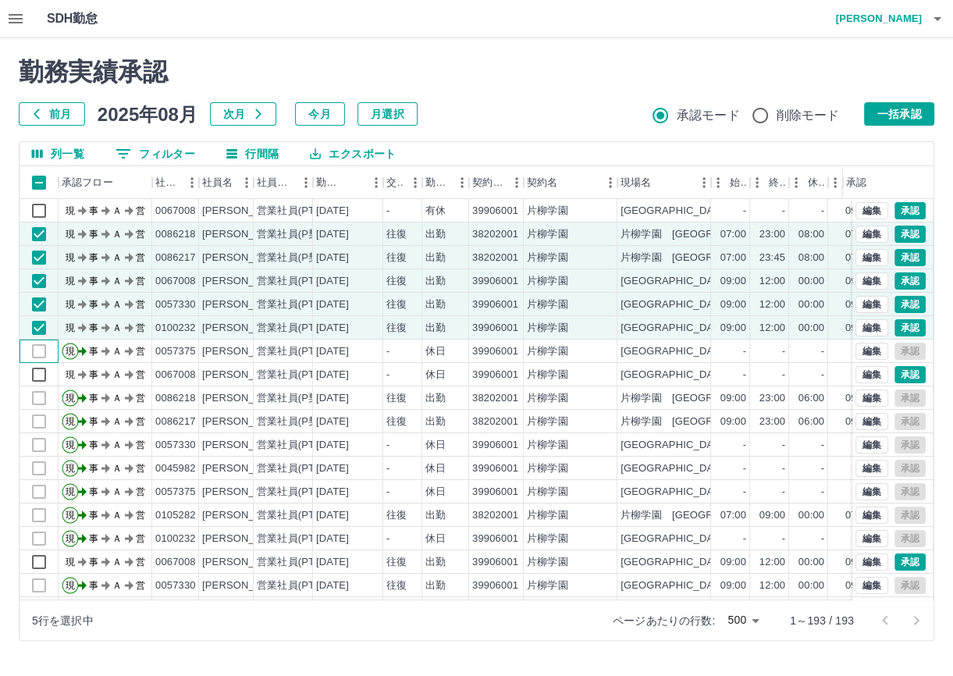
click at [39, 346] on div at bounding box center [39, 350] width 39 height 23
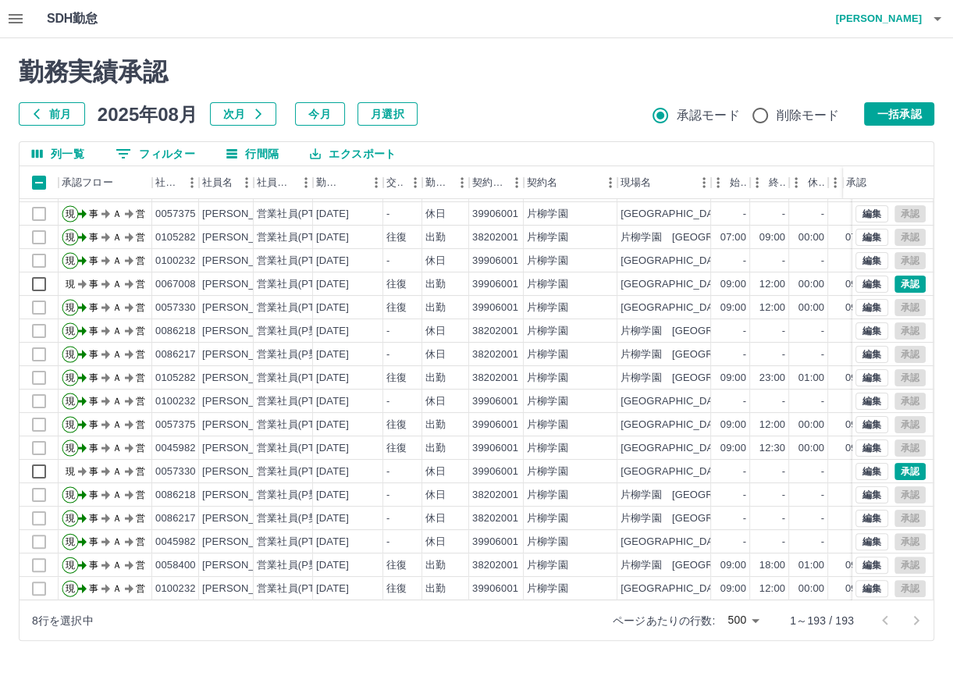
scroll to position [256, 0]
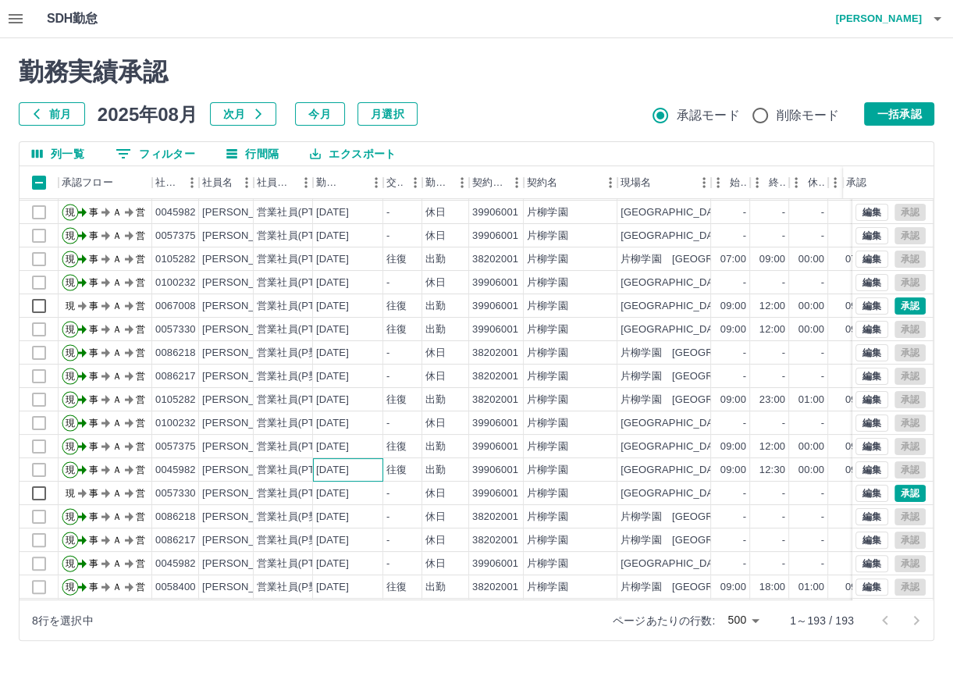
click at [349, 467] on div "[DATE]" at bounding box center [332, 470] width 33 height 15
click at [349, 444] on div "[DATE]" at bounding box center [332, 446] width 33 height 15
click at [349, 329] on div "[DATE]" at bounding box center [332, 329] width 33 height 15
click at [370, 303] on div "[DATE]" at bounding box center [348, 305] width 70 height 23
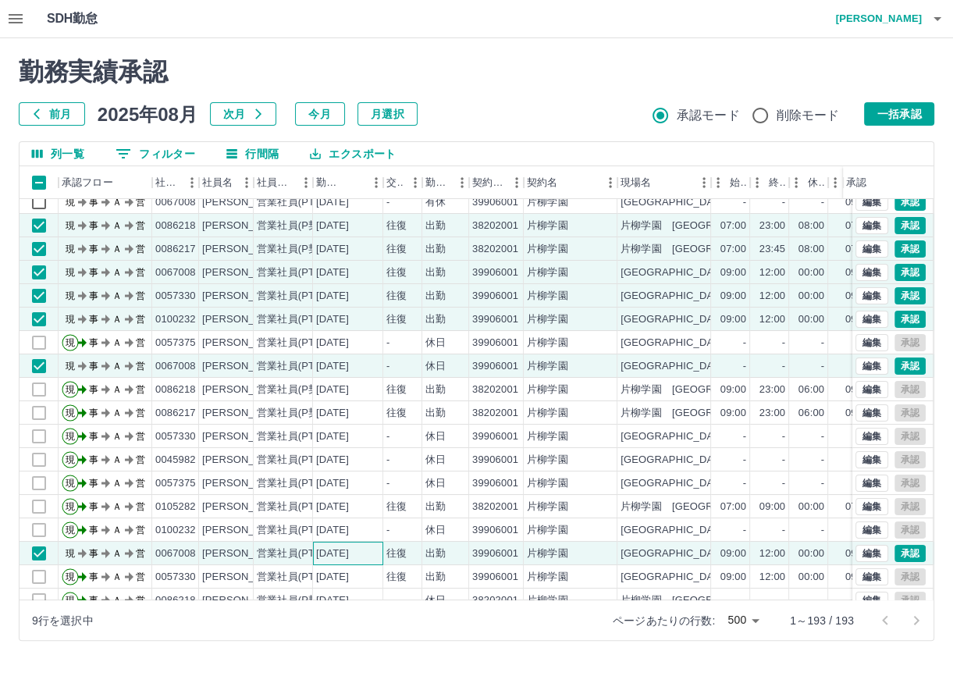
scroll to position [0, 0]
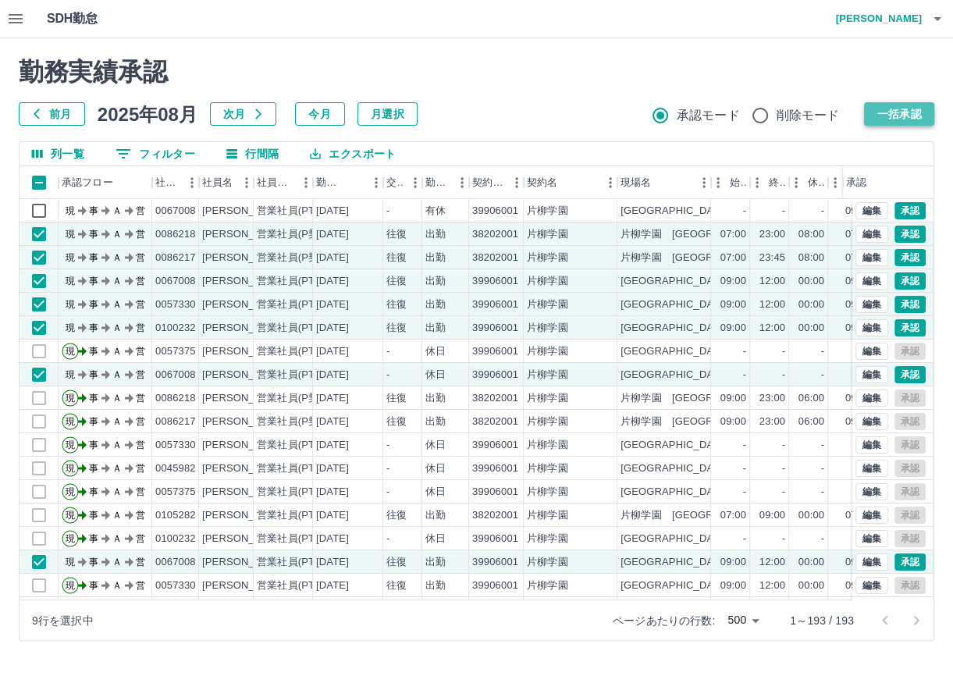
click at [880, 111] on button "一括承認" at bounding box center [899, 113] width 70 height 23
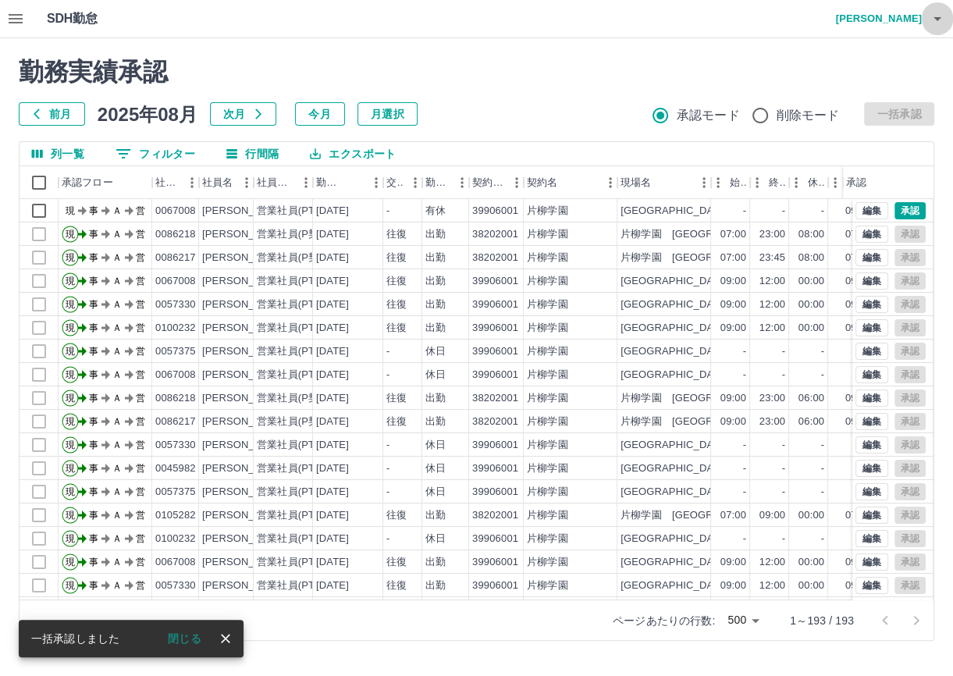
click at [933, 16] on icon "button" at bounding box center [937, 18] width 19 height 19
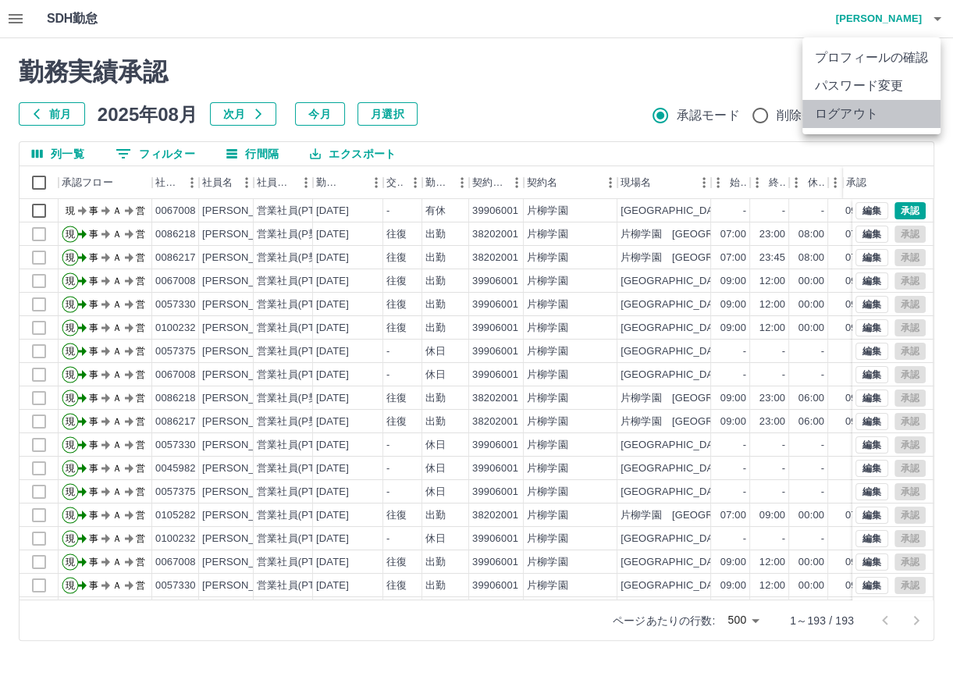
click at [861, 108] on li "ログアウト" at bounding box center [871, 114] width 138 height 28
